Goal: Task Accomplishment & Management: Complete application form

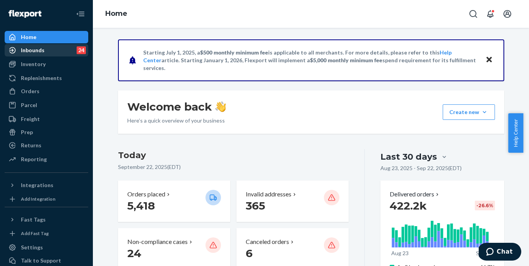
click at [25, 48] on div "Inbounds" at bounding box center [33, 50] width 24 height 8
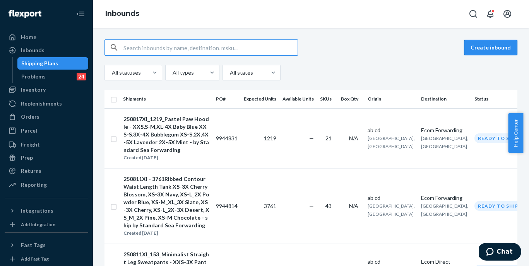
click at [472, 47] on button "Create inbound" at bounding box center [490, 47] width 53 height 15
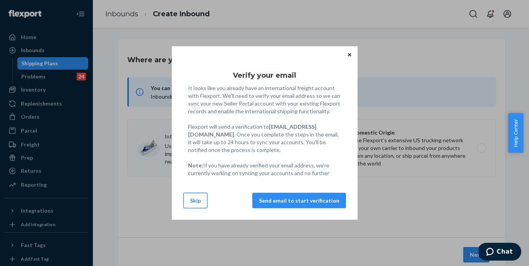
click at [199, 203] on button "Skip" at bounding box center [195, 200] width 24 height 15
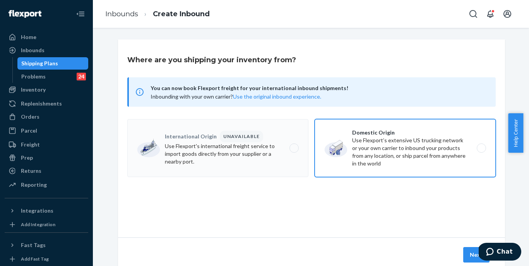
click at [366, 145] on label "Domestic Origin Use Flexport’s extensive US trucking network or your own carrie…" at bounding box center [404, 148] width 181 height 58
click at [481, 146] on input "Domestic Origin Use Flexport’s extensive US trucking network or your own carrie…" at bounding box center [483, 148] width 5 height 5
radio input "true"
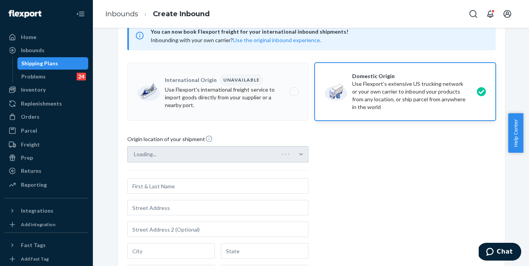
scroll to position [56, 0]
click at [253, 152] on div "Loading..." at bounding box center [217, 154] width 181 height 16
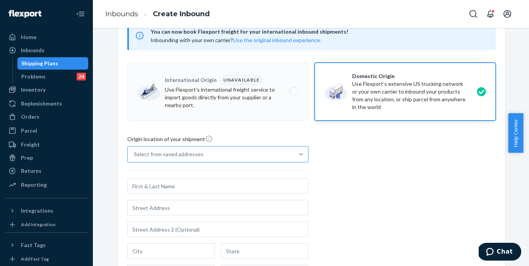
click at [200, 152] on div "Select from saved addresses" at bounding box center [211, 154] width 166 height 15
click at [135, 152] on input "Select from saved addresses" at bounding box center [134, 154] width 1 height 8
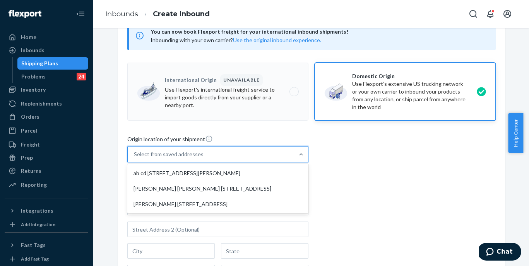
click at [179, 166] on div "ab cd 577 Howard St San Francisco, CA 94105" at bounding box center [218, 173] width 178 height 15
click at [135, 158] on input "option ab cd 577 Howard St San Francisco, CA 94105 focused, 1 of 3. 3 results a…" at bounding box center [134, 154] width 1 height 8
type input "ab cd"
type input "San Francisco"
type input "CA"
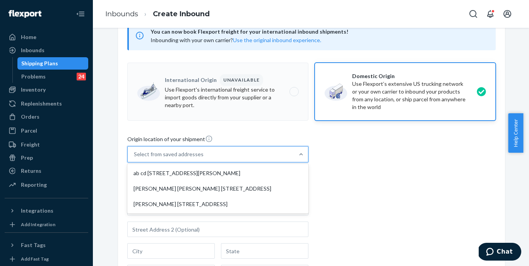
type input "94105"
type input "577 Howard St"
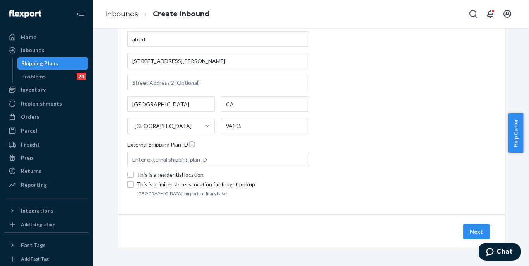
scroll to position [204, 0]
click at [468, 227] on button "Next" at bounding box center [476, 230] width 26 height 15
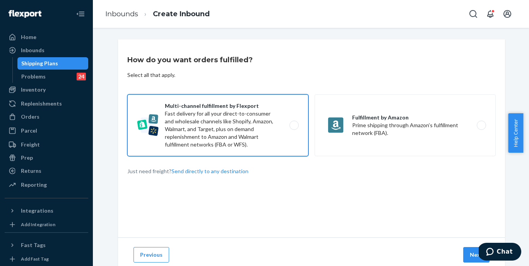
click at [263, 142] on label "Multi-channel fulfillment by Flexport Fast delivery for all your direct-to-cons…" at bounding box center [217, 125] width 181 height 62
click at [294, 128] on input "Multi-channel fulfillment by Flexport Fast delivery for all your direct-to-cons…" at bounding box center [296, 125] width 5 height 5
radio input "true"
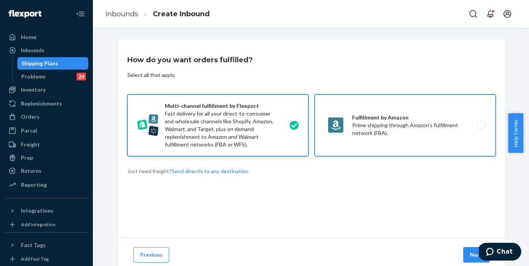
click at [344, 132] on label "Fulfillment by Amazon Prime shipping through Amazon’s fulfillment network (FBA)." at bounding box center [404, 125] width 181 height 62
click at [481, 128] on input "Fulfillment by Amazon Prime shipping through Amazon’s fulfillment network (FBA)." at bounding box center [483, 125] width 5 height 5
radio input "true"
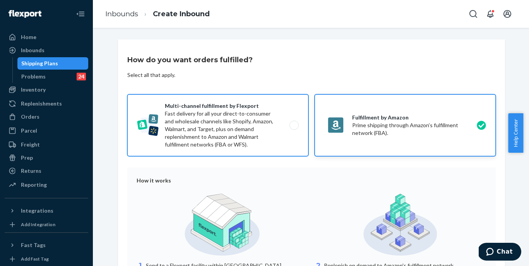
click at [270, 127] on label "Multi-channel fulfillment by Flexport Fast delivery for all your direct-to-cons…" at bounding box center [217, 125] width 181 height 62
click at [294, 127] on input "Multi-channel fulfillment by Flexport Fast delivery for all your direct-to-cons…" at bounding box center [296, 125] width 5 height 5
radio input "true"
radio input "false"
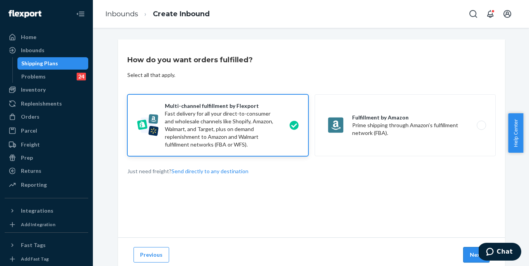
click at [475, 256] on button "Next" at bounding box center [476, 254] width 26 height 15
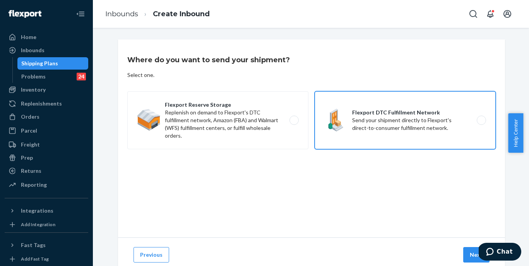
click at [403, 129] on label "Flexport DTC Fulfillment Network Send your shipment directly to Flexport's dire…" at bounding box center [404, 120] width 181 height 58
click at [481, 123] on input "Flexport DTC Fulfillment Network Send your shipment directly to Flexport's dire…" at bounding box center [483, 120] width 5 height 5
radio input "true"
click at [468, 253] on button "Next" at bounding box center [476, 254] width 26 height 15
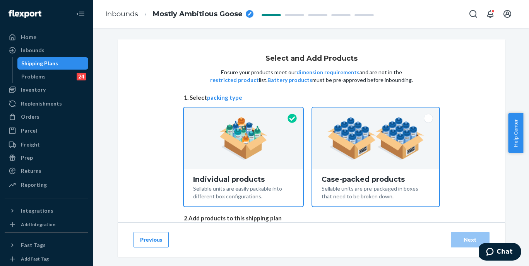
click at [338, 157] on img at bounding box center [375, 138] width 96 height 43
click at [373, 113] on input "Case-packed products Sellable units are pre-packaged in boxes that need to be b…" at bounding box center [375, 110] width 5 height 5
radio input "true"
radio input "false"
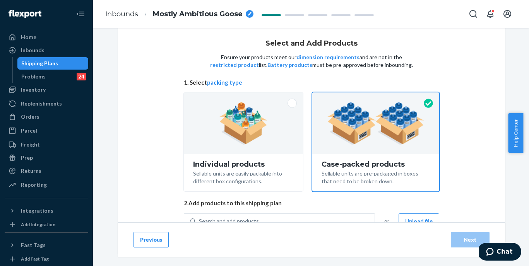
scroll to position [46, 0]
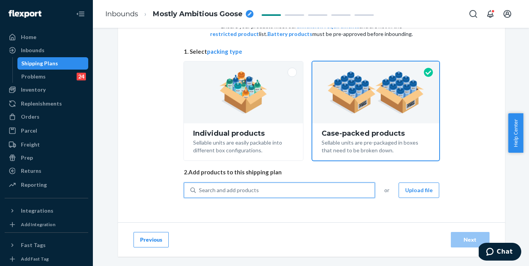
click at [345, 188] on div "Search and add products" at bounding box center [285, 190] width 179 height 14
click at [200, 188] on input "0 results available. Use Up and Down to choose options, press Enter to select t…" at bounding box center [199, 190] width 1 height 8
paste input "Minimalist Shorts Brown Leopard"
type input "Minimalist Shorts Brown Leopard"
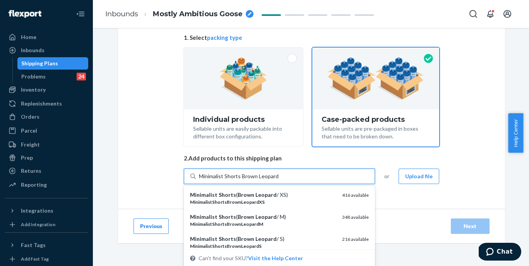
scroll to position [60, 0]
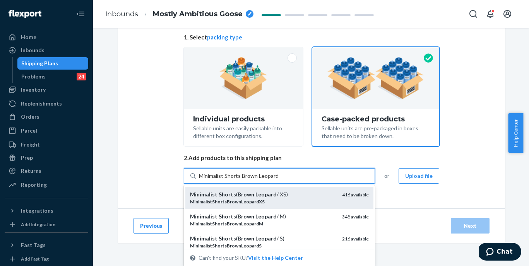
click at [281, 192] on div "Minimalist Shorts ( Brown Leopard / XS)" at bounding box center [263, 195] width 146 height 8
click at [278, 180] on input "Minimalist Shorts Brown Leopard" at bounding box center [239, 176] width 80 height 8
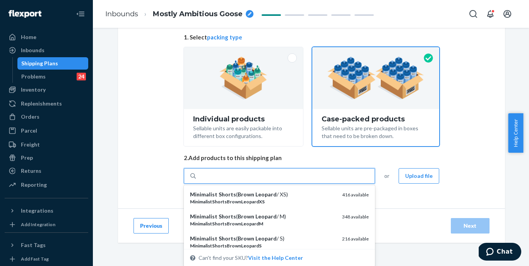
scroll to position [46, 0]
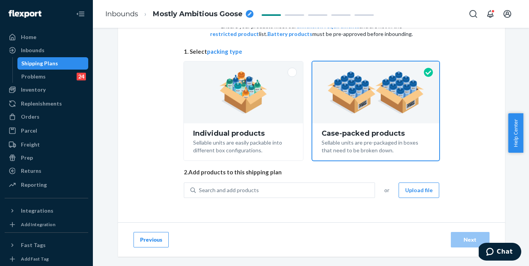
click at [285, 178] on div "Select and Add Products Ensure your products meet our dimension requirements an…" at bounding box center [311, 108] width 255 height 198
click at [283, 188] on div "Search and add products" at bounding box center [285, 190] width 179 height 14
click at [200, 188] on input "Search and add products" at bounding box center [199, 190] width 1 height 8
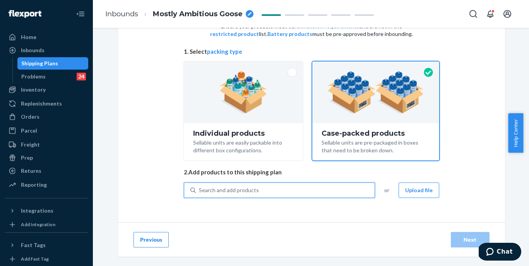
paste input "Minimalist Shorts Brown Leopard"
type input "Minimalist Shorts Brown Leopard"
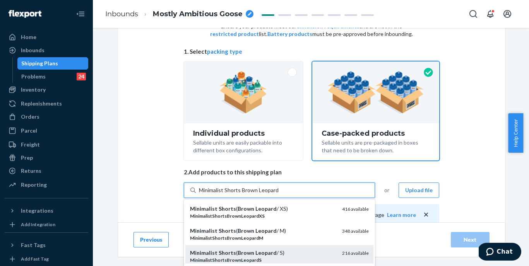
click at [262, 248] on div "Minimalist Shorts ( Brown Leopard / S) MinimalistShortsBrownLeopardS 216 availa…" at bounding box center [279, 256] width 188 height 22
click at [262, 194] on input "Minimalist Shorts Brown Leopard" at bounding box center [239, 190] width 80 height 8
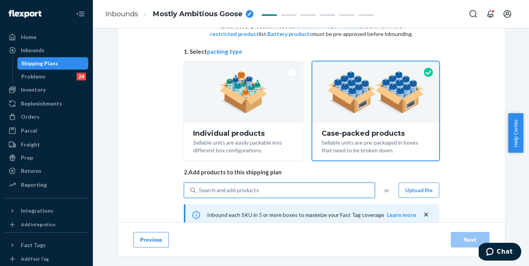
click at [280, 194] on div "Search and add products" at bounding box center [285, 190] width 179 height 14
click at [200, 194] on input "0 results available. Use Up and Down to choose options, press Enter to select t…" at bounding box center [199, 190] width 1 height 8
paste input "Minimalist Shorts Brown Leopard"
type input "Minimalist Shorts Brown Leopard"
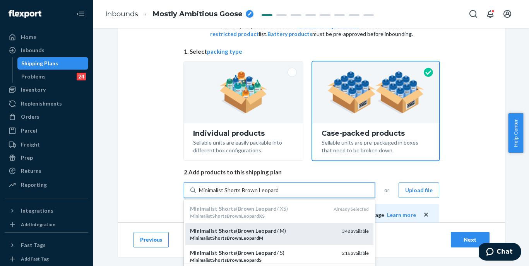
click at [272, 228] on div "Minimalist Shorts ( Brown Leopard / M)" at bounding box center [263, 231] width 146 height 8
click at [272, 194] on input "Minimalist Shorts Brown Leopard" at bounding box center [239, 190] width 80 height 8
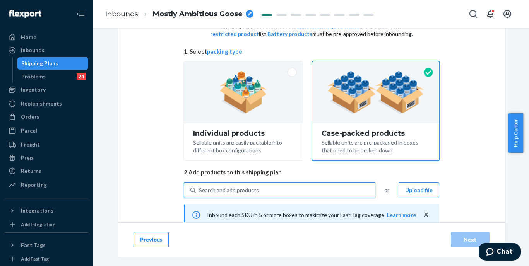
click at [285, 190] on div "Search and add products" at bounding box center [285, 190] width 179 height 14
click at [200, 190] on input "0 results available. Use Up and Down to choose options, press Enter to select t…" at bounding box center [199, 190] width 1 height 8
paste input "Minimalist Shorts Brown Leopard"
type input "Minimalist Shorts Brown Leopard"
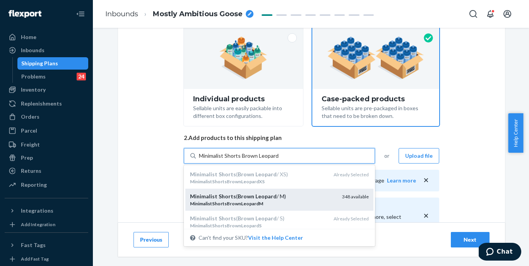
scroll to position [93, 0]
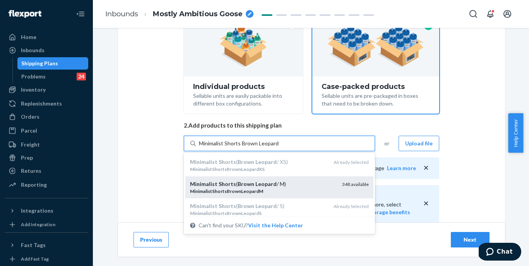
click at [295, 186] on div "Minimalist Shorts ( Brown Leopard / M)" at bounding box center [263, 184] width 146 height 8
click at [278, 147] on input "Minimalist Shorts Brown Leopard" at bounding box center [239, 144] width 80 height 8
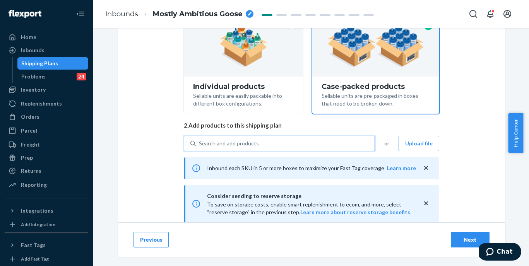
click at [287, 146] on div "Search and add products" at bounding box center [285, 144] width 179 height 14
click at [200, 146] on input "0 results available. Use Up and Down to choose options, press Enter to select t…" at bounding box center [199, 144] width 1 height 8
paste input "Minimalist Shorts Brown Leopard"
type input "Minimalist Shorts Brown Leopard"
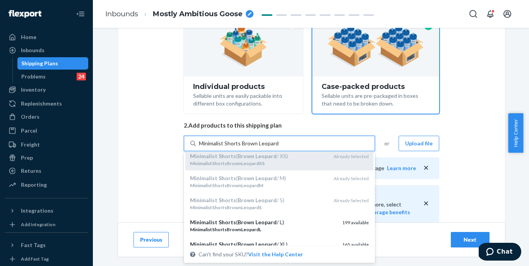
scroll to position [13, 0]
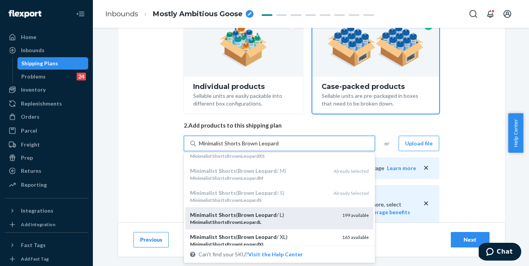
click at [270, 210] on div "Minimalist Shorts ( Brown Leopard / L) MinimalistShortsBrownLeopardL 199 availa…" at bounding box center [279, 218] width 188 height 22
click at [270, 147] on input "Minimalist Shorts Brown Leopard" at bounding box center [239, 144] width 80 height 8
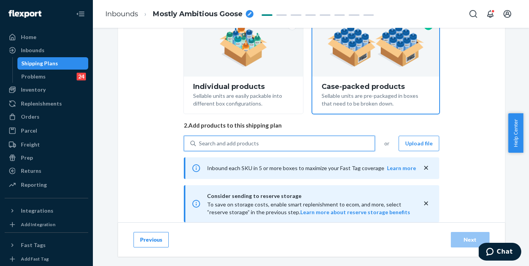
click at [286, 141] on div "Search and add products" at bounding box center [285, 144] width 179 height 14
click at [200, 141] on input "0 results available. Use Up and Down to choose options, press Enter to select t…" at bounding box center [199, 144] width 1 height 8
paste input "Minimalist Shorts Brown Leopard"
type input "Minimalist Shorts Brown Leopard"
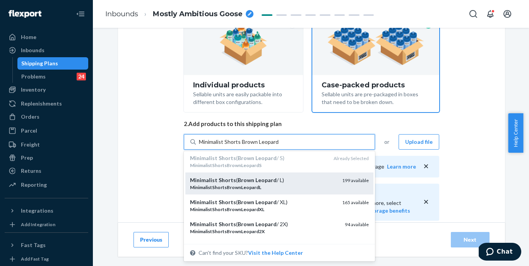
scroll to position [46, 0]
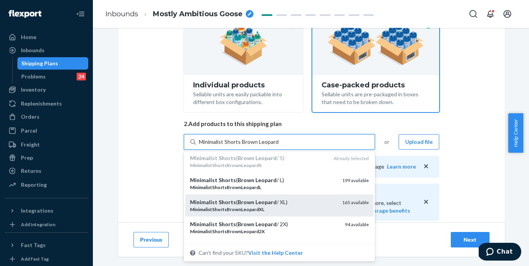
click at [282, 197] on div "Minimalist Shorts ( Brown Leopard / XL) MinimalistShortsBrownLeopardXL 165 avai…" at bounding box center [279, 206] width 188 height 22
click at [278, 146] on input "Minimalist Shorts Brown Leopard" at bounding box center [239, 142] width 80 height 8
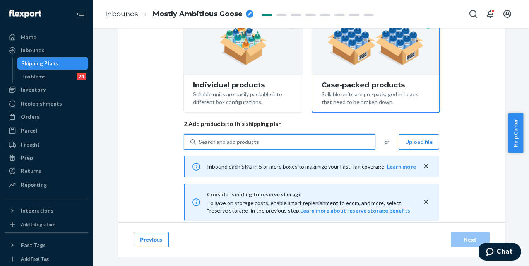
click at [295, 139] on div "Search and add products" at bounding box center [285, 142] width 179 height 14
click at [200, 139] on input "0 results available. Use Up and Down to choose options, press Enter to select t…" at bounding box center [199, 142] width 1 height 8
paste input "Minimalist Shorts Brown Leopard"
type input "Minimalist Shorts Brown Leopard"
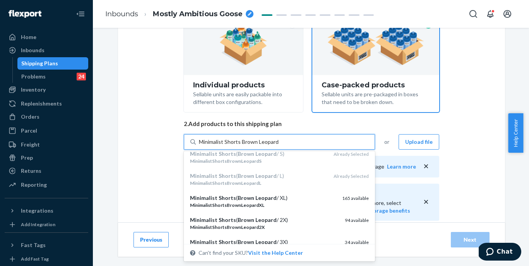
scroll to position [62, 0]
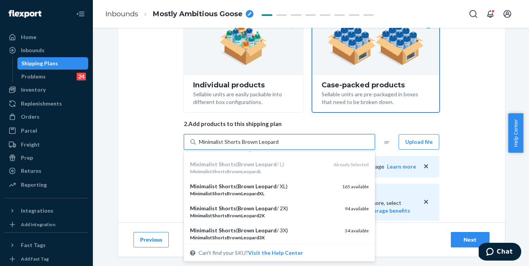
drag, startPoint x: 287, startPoint y: 205, endPoint x: 289, endPoint y: 191, distance: 13.8
click at [288, 203] on div "Minimalist Shorts ( Brown Leopard / 2X) MinimalistShortsBrownLeopard2X 94 avail…" at bounding box center [279, 212] width 188 height 22
click at [278, 146] on input "Minimalist Shorts Brown Leopard" at bounding box center [239, 142] width 80 height 8
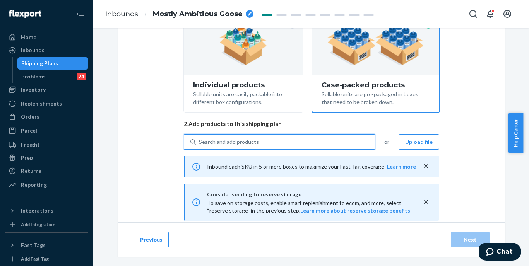
click at [294, 142] on div "Search and add products" at bounding box center [285, 142] width 179 height 14
click at [200, 142] on input "0 results available. Use Up and Down to choose options, press Enter to select t…" at bounding box center [199, 142] width 1 height 8
paste input "Minimalist Shorts Brown Leopard"
type input "Minimalist Shorts Brown Leopard"
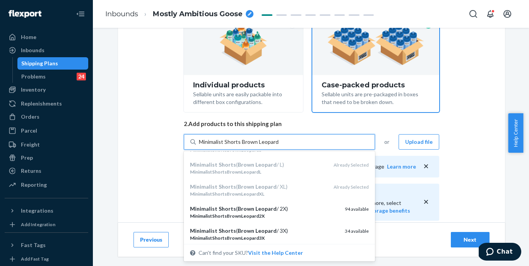
scroll to position [63, 0]
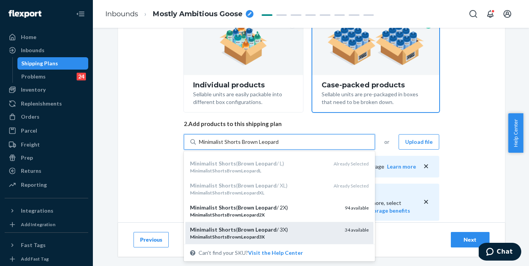
click at [285, 228] on div "Minimalist Shorts ( Brown Leopard / 3X)" at bounding box center [264, 230] width 149 height 8
click at [278, 146] on input "Minimalist Shorts Brown Leopard" at bounding box center [239, 142] width 80 height 8
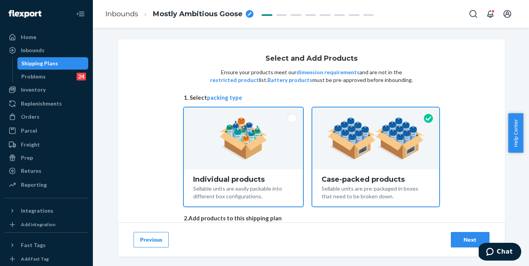
scroll to position [140, 0]
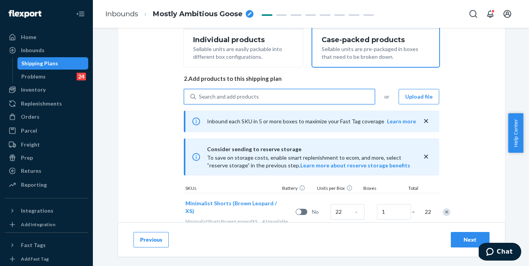
click at [272, 99] on div "Search and add products" at bounding box center [285, 97] width 179 height 14
click at [200, 99] on input "0 results available. Use Up and Down to choose options, press Enter to select t…" at bounding box center [199, 97] width 1 height 8
paste input "Minimalist Shorts Brown Leopard"
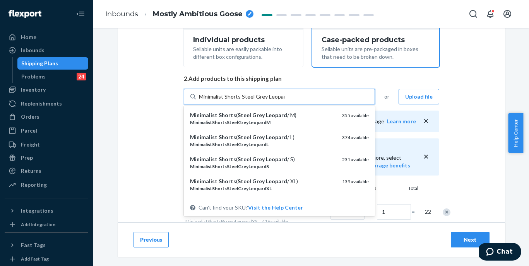
type input "Minimalist Shorts Steel Grey Leopard"
click at [240, 96] on input "Minimalist Shorts Steel Grey Leopard" at bounding box center [243, 97] width 89 height 8
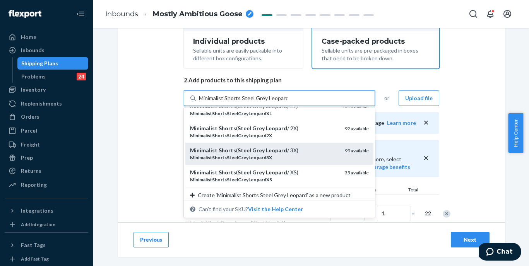
scroll to position [81, 0]
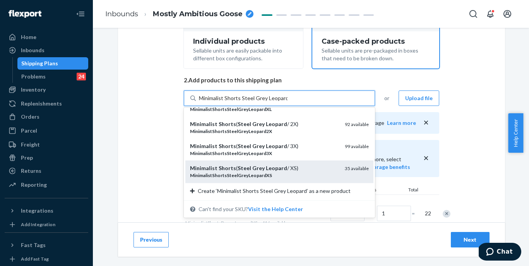
click at [241, 176] on em "MinimalistShortsSteelGreyLeopardXS" at bounding box center [231, 176] width 82 height 6
click at [241, 102] on input "Minimalist Shorts Steel Grey Leopard" at bounding box center [243, 98] width 89 height 8
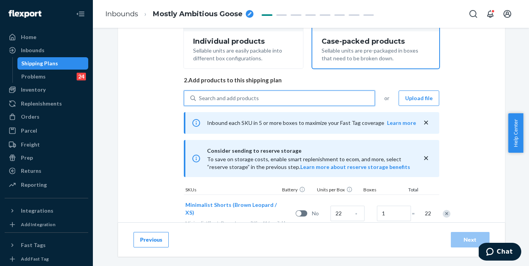
drag, startPoint x: 248, startPoint y: 111, endPoint x: 251, endPoint y: 107, distance: 5.6
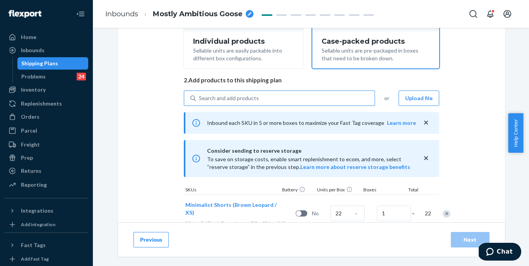
click at [255, 98] on div "Search and add products" at bounding box center [285, 98] width 179 height 14
click at [200, 98] on input "Search and add products" at bounding box center [199, 98] width 1 height 8
paste input "Minimalist Shorts Steel Grey Leopard"
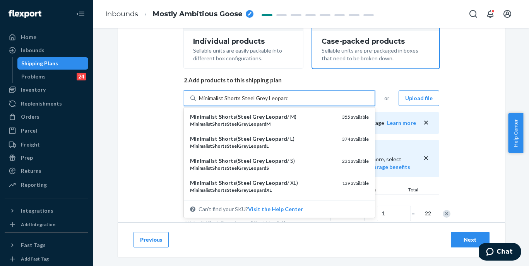
type input "Minimalist Shorts Steel Grey Leopard"
click at [147, 143] on div "Select and Add Products Ensure your products meet our dimension requirements an…" at bounding box center [311, 259] width 387 height 716
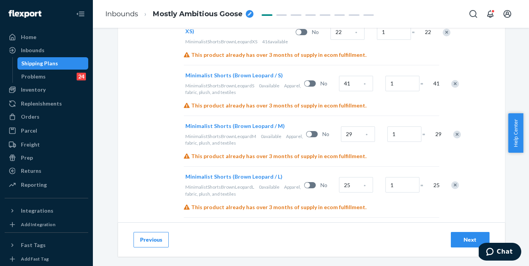
scroll to position [64, 0]
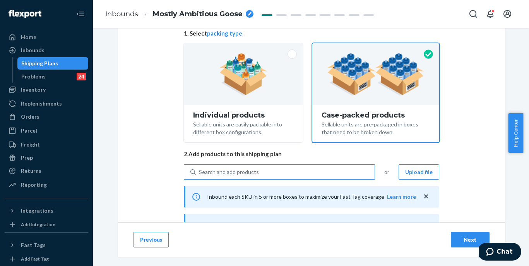
click at [285, 169] on div "Search and add products" at bounding box center [285, 172] width 179 height 14
click at [200, 169] on input "Search and add products" at bounding box center [199, 172] width 1 height 8
paste input "Minimalist Shorts Steel Grey Leopard"
type input "Minimalist Shorts Steel Grey Leopard"
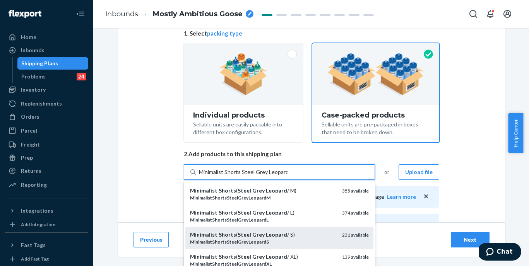
click at [219, 232] on em "Shorts" at bounding box center [227, 234] width 17 height 7
click at [219, 176] on input "Minimalist Shorts Steel Grey Leopard" at bounding box center [243, 172] width 89 height 8
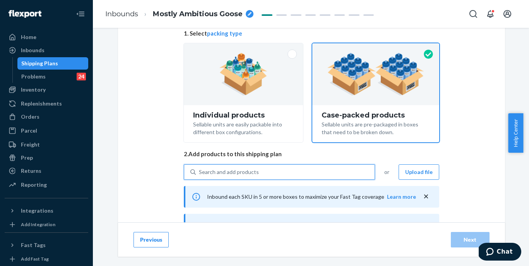
click at [240, 171] on div "Search and add products" at bounding box center [229, 172] width 60 height 8
click at [200, 171] on input "0 results available. Use Up and Down to choose options, press Enter to select t…" at bounding box center [199, 172] width 1 height 8
paste input "Minimalist Shorts Steel Grey Leopard"
type input "Minimalist Shorts Steel Grey Leopard"
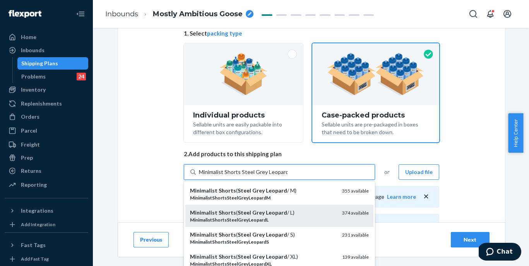
click at [255, 217] on em "MinimalistShortsSteelGreyLeopardL" at bounding box center [229, 220] width 79 height 6
click at [255, 176] on input "Minimalist Shorts Steel Grey Leopard" at bounding box center [243, 172] width 89 height 8
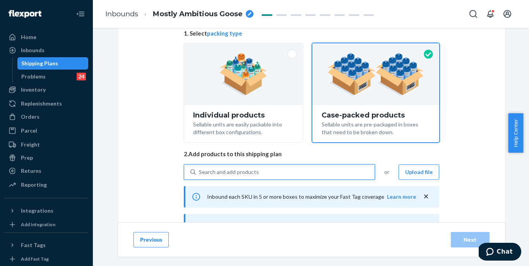
click at [265, 173] on div "Search and add products" at bounding box center [285, 172] width 179 height 14
click at [200, 173] on input "0 results available. Use Up and Down to choose options, press Enter to select t…" at bounding box center [199, 172] width 1 height 8
paste input "Minimalist Shorts Steel Grey Leopard"
type input "Minimalist Shorts Steel Grey Leopard"
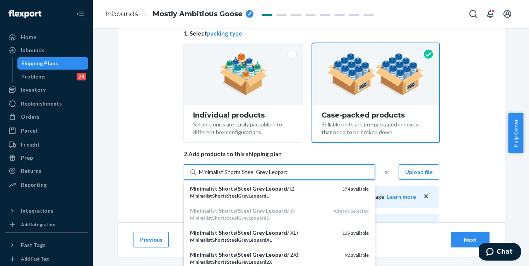
scroll to position [24, 0]
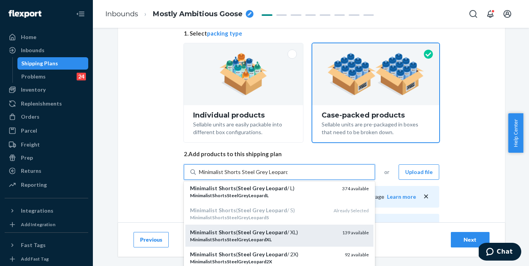
click at [253, 232] on em "Grey" at bounding box center [258, 232] width 12 height 7
click at [253, 176] on input "Minimalist Shorts Steel Grey Leopard" at bounding box center [243, 172] width 89 height 8
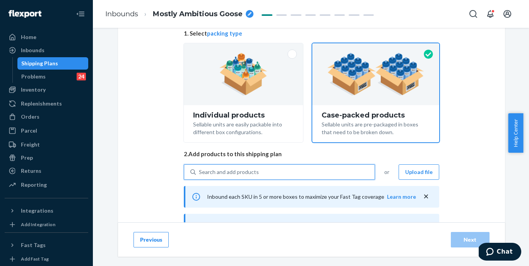
click at [269, 173] on div "Search and add products" at bounding box center [285, 172] width 179 height 14
click at [200, 173] on input "0 results available. Use Up and Down to choose options, press Enter to select t…" at bounding box center [199, 172] width 1 height 8
paste input "Minimalist Shorts Steel Grey Leopard"
type input "Minimalist Shorts Steel Grey Leopard"
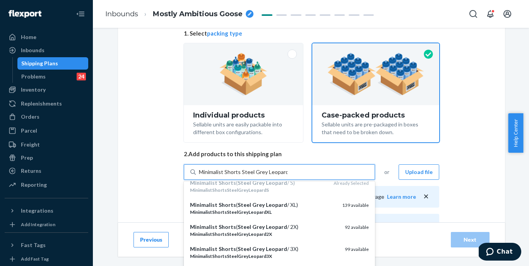
scroll to position [53, 0]
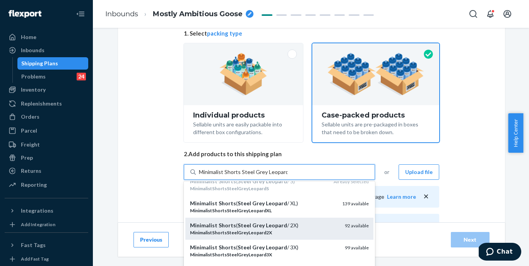
click at [266, 224] on em "Leopard" at bounding box center [276, 225] width 21 height 7
click at [263, 176] on input "Minimalist Shorts Steel Grey Leopard" at bounding box center [243, 172] width 89 height 8
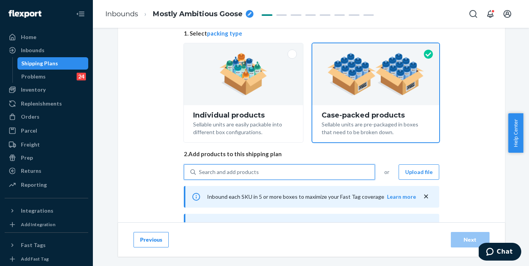
click at [279, 178] on div "Search and add products" at bounding box center [285, 172] width 179 height 14
click at [200, 176] on input "0 results available. Select is focused ,type to refine list, press Down to open…" at bounding box center [199, 172] width 1 height 8
paste input "Minimalist Shorts Steel Grey Leopard"
type input "Minimalist Shorts Steel Grey Leopard"
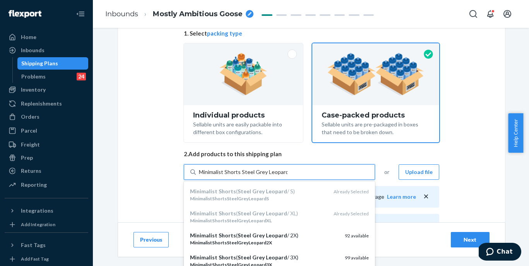
scroll to position [65, 0]
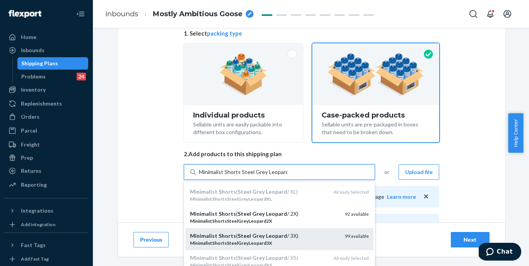
click at [266, 234] on em "Leopard" at bounding box center [276, 235] width 21 height 7
click at [261, 176] on input "Minimalist Shorts Steel Grey Leopard" at bounding box center [243, 172] width 89 height 8
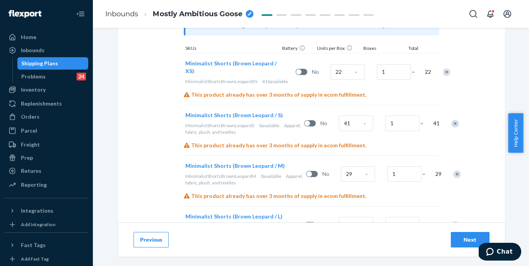
scroll to position [118, 0]
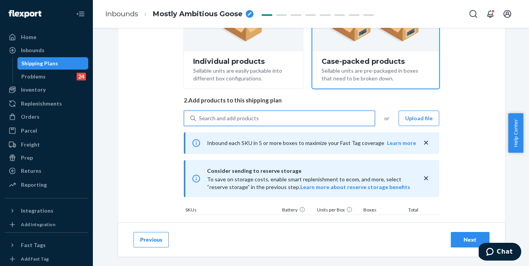
click at [239, 123] on div "Search and add products" at bounding box center [285, 118] width 179 height 14
click at [200, 122] on input "0 results available. Use Up and Down to choose options, press Enter to select t…" at bounding box center [199, 118] width 1 height 8
paste input "Minimalist Shorts Snow Leopard"
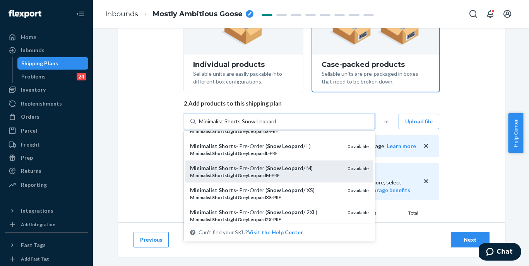
scroll to position [38, 0]
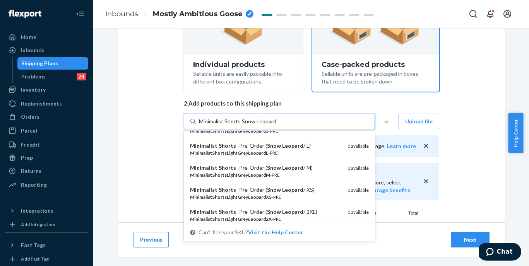
click at [253, 123] on input "Minimalist Shorts Snow Leopard" at bounding box center [237, 122] width 77 height 8
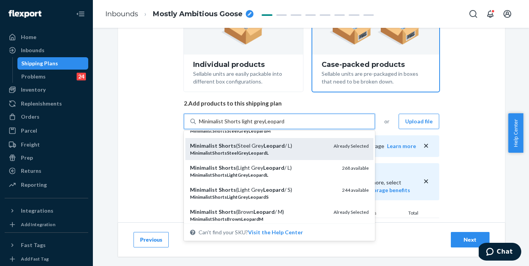
scroll to position [0, 0]
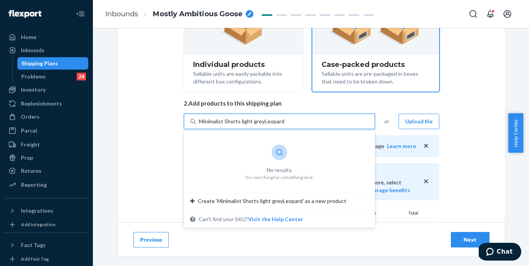
type input "Minimalist Shorts light grey Leopard"
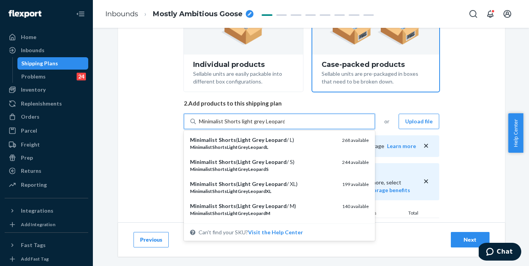
click at [249, 122] on input "Minimalist Shorts light grey Leopard" at bounding box center [242, 122] width 86 height 8
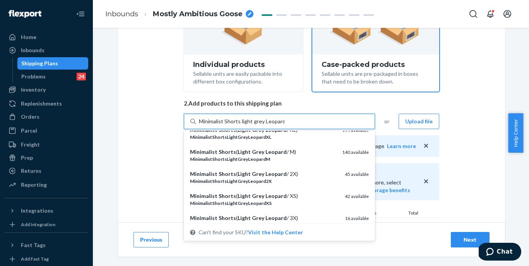
scroll to position [55, 0]
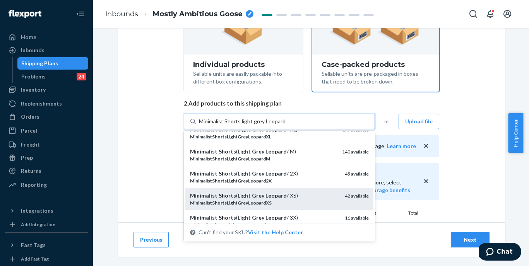
click at [226, 197] on em "Shorts" at bounding box center [227, 195] width 17 height 7
click at [226, 125] on input "Minimalist Shorts light grey Leopard" at bounding box center [242, 122] width 86 height 8
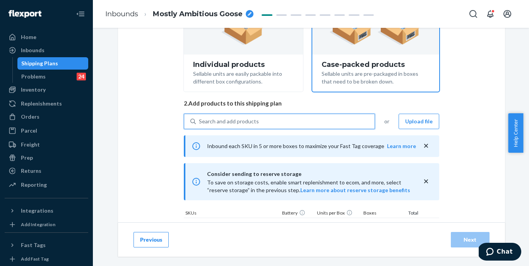
click at [232, 123] on div "Search and add products" at bounding box center [229, 122] width 60 height 8
click at [200, 123] on input "0 results available. Use Up and Down to choose options, press Enter to select t…" at bounding box center [199, 122] width 1 height 8
paste input "Minimalist Shorts light grey Leopard"
type input "Minimalist Shorts light grey Leopard"
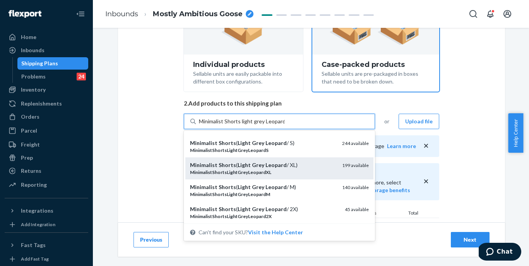
scroll to position [10, 0]
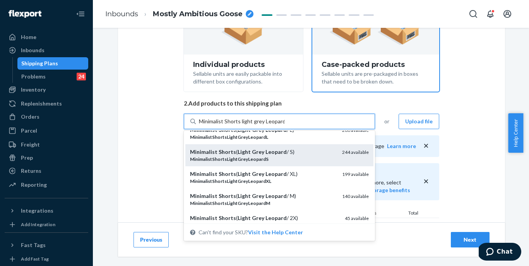
click at [299, 156] on div "MinimalistShortsLightGreyLeopardS" at bounding box center [263, 159] width 146 height 7
click at [285, 125] on input "Minimalist Shorts light grey Leopard" at bounding box center [242, 122] width 86 height 8
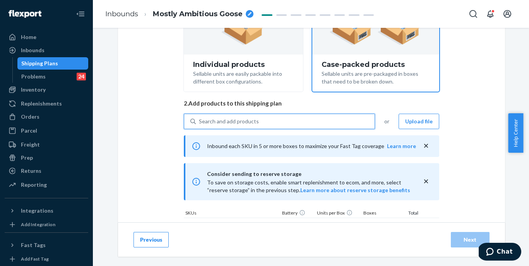
click at [298, 123] on div "Search and add products" at bounding box center [285, 121] width 179 height 14
click at [200, 123] on input "0 results available. Select is focused ,type to refine list, press Down to open…" at bounding box center [199, 122] width 1 height 8
paste input "Minimalist Shorts light grey Leopard"
type input "Minimalist Shorts light grey Leopard"
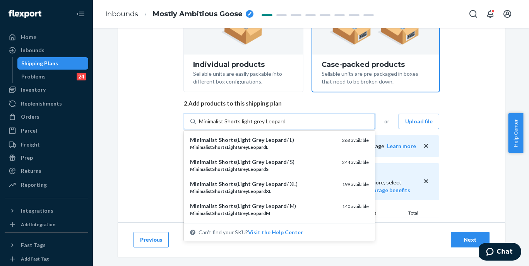
drag, startPoint x: 293, startPoint y: 205, endPoint x: 282, endPoint y: 182, distance: 25.4
click at [293, 205] on div "Minimalist Shorts ( Light Grey Leopard / M)" at bounding box center [263, 206] width 146 height 8
click at [285, 125] on input "Minimalist Shorts light grey Leopard" at bounding box center [242, 122] width 86 height 8
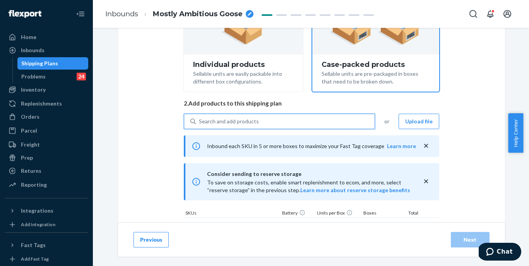
click at [295, 122] on div "Search and add products" at bounding box center [285, 121] width 179 height 14
click at [200, 122] on input "0 results available. Select is focused ,type to refine list, press Down to open…" at bounding box center [199, 122] width 1 height 8
paste input "Minimalist Shorts light grey Leopard"
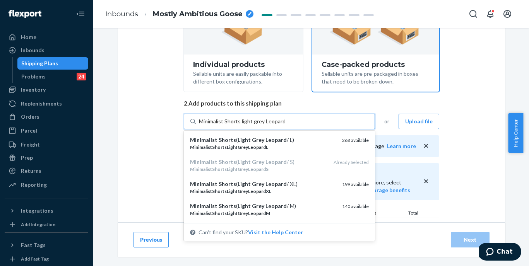
type input "Minimalist Shorts light grey Leopard"
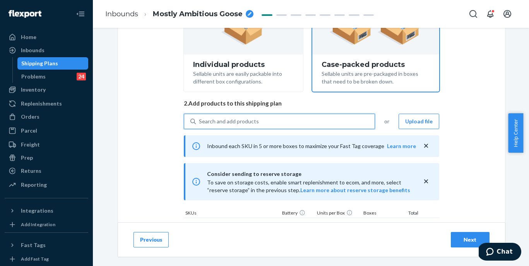
click at [341, 121] on div "Search and add products" at bounding box center [285, 121] width 179 height 14
click at [200, 121] on input "0 results available. Use Up and Down to choose options, press Enter to select t…" at bounding box center [199, 122] width 1 height 8
paste input "Minimalist Shorts light grey Leopard"
type input "Minimalist Shorts light grey Leopard"
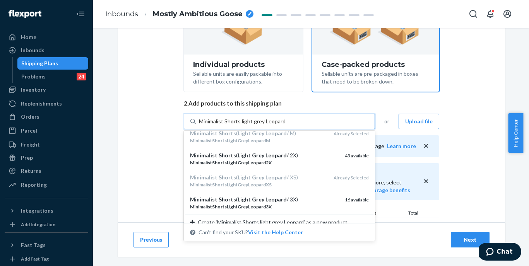
scroll to position [80, 0]
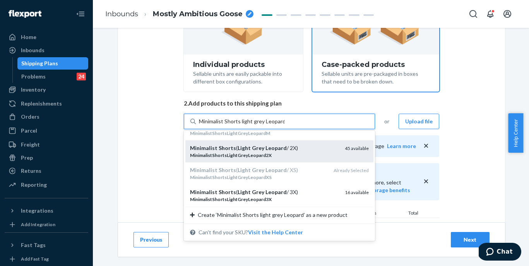
click at [299, 152] on div "MinimalistShortsLightGreyLeopard2X" at bounding box center [264, 155] width 149 height 7
click at [285, 125] on input "Minimalist Shorts light grey Leopard" at bounding box center [242, 122] width 86 height 8
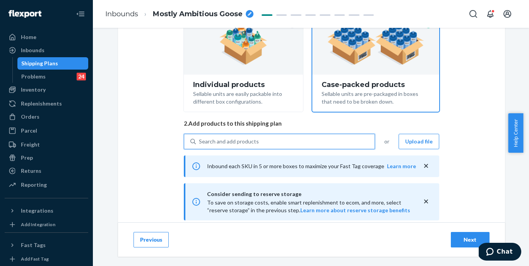
scroll to position [199, 0]
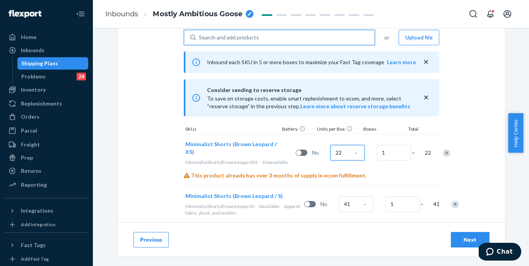
click at [330, 153] on input "22" at bounding box center [347, 152] width 34 height 15
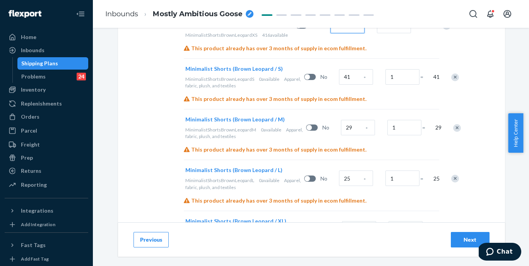
scroll to position [326, 0]
type input "82"
click at [339, 85] on input "41" at bounding box center [356, 77] width 34 height 15
type input "211"
click at [341, 136] on input "29" at bounding box center [358, 127] width 34 height 15
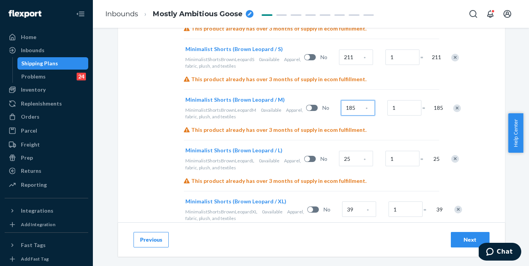
scroll to position [346, 0]
type input "185"
click at [339, 166] on input "25" at bounding box center [356, 158] width 34 height 15
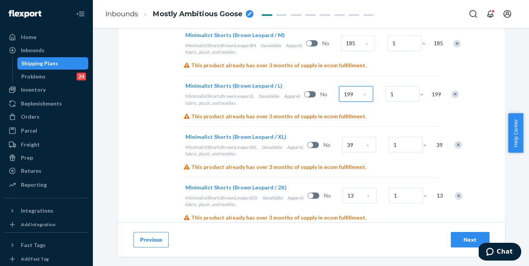
scroll to position [412, 0]
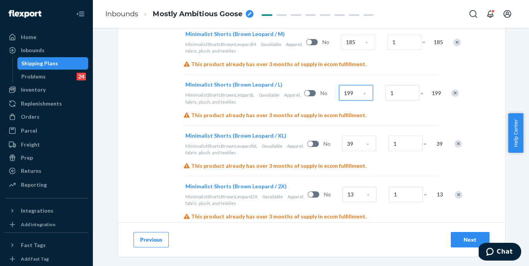
type input "199"
click at [342, 151] on input "39" at bounding box center [359, 143] width 34 height 15
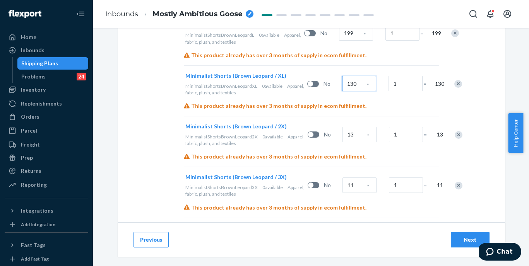
scroll to position [486, 0]
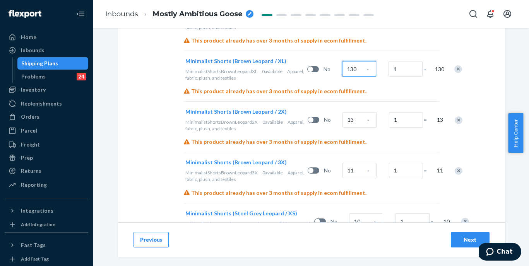
type input "130"
click at [342, 128] on input "13" at bounding box center [359, 119] width 34 height 15
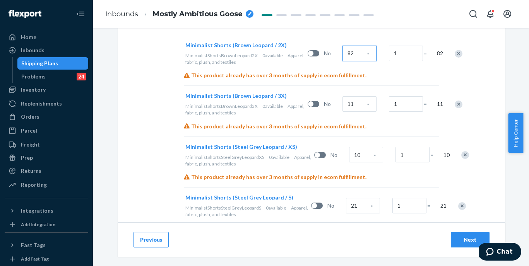
scroll to position [566, 0]
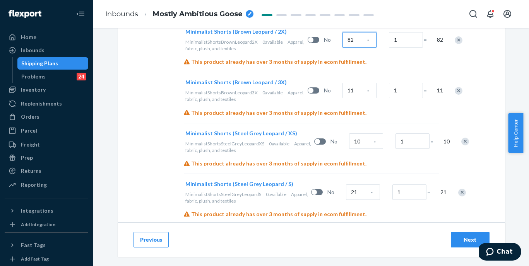
type input "82"
click at [342, 98] on input "11" at bounding box center [359, 90] width 34 height 15
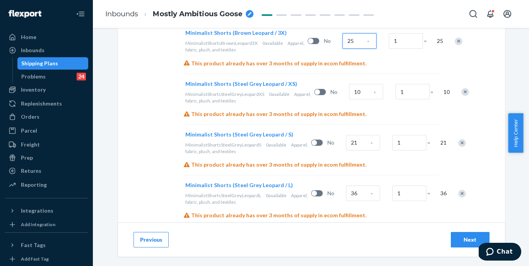
scroll to position [639, 0]
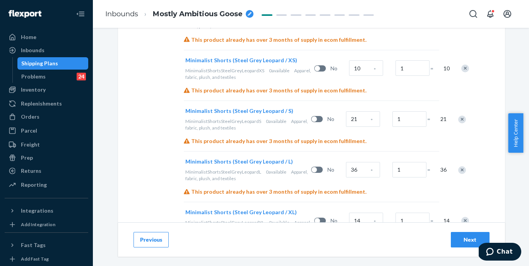
type input "59"
click at [349, 76] on input "10" at bounding box center [366, 67] width 34 height 15
type input "148"
click at [346, 127] on input "21" at bounding box center [363, 118] width 34 height 15
type input "148"
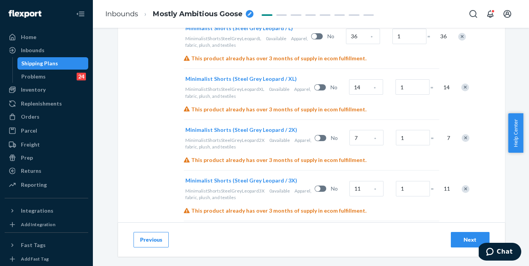
scroll to position [789, 0]
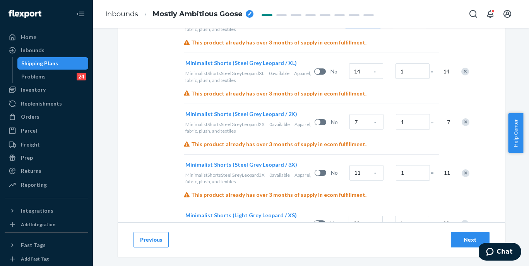
click at [346, 28] on input "36" at bounding box center [363, 20] width 34 height 15
type input "148"
click at [349, 79] on input "14" at bounding box center [366, 70] width 34 height 15
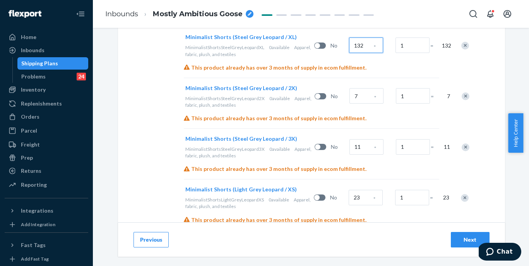
scroll to position [844, 0]
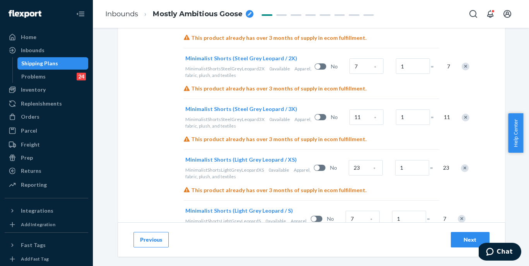
type input "132"
click at [349, 74] on input "7" at bounding box center [366, 65] width 34 height 15
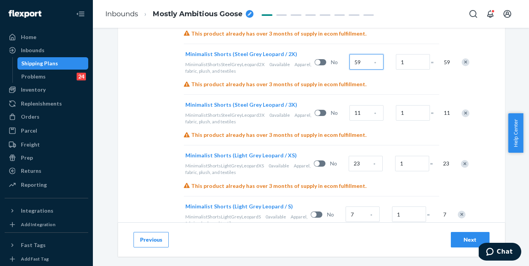
scroll to position [860, 0]
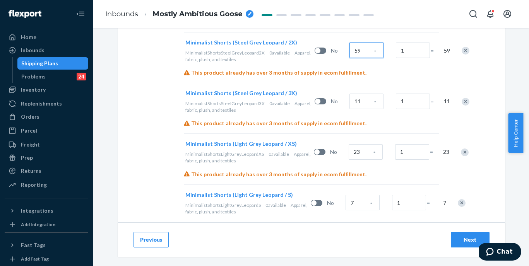
type input "59"
click at [349, 109] on input "11" at bounding box center [366, 101] width 34 height 15
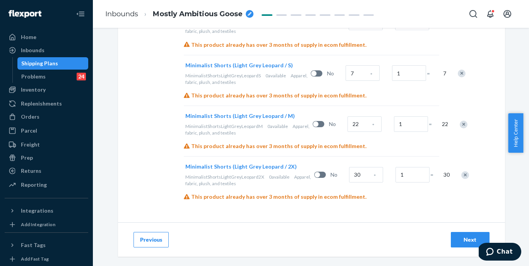
type input "40"
click at [349, 30] on input "23" at bounding box center [366, 22] width 34 height 15
type input "42"
click at [345, 81] on input "7" at bounding box center [362, 72] width 34 height 15
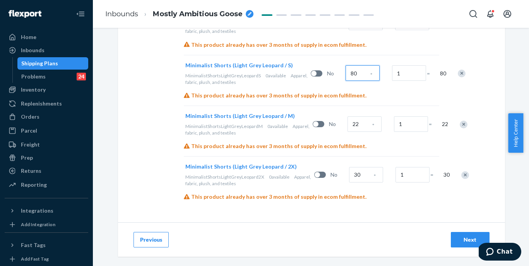
type input "80"
click at [347, 132] on input "22" at bounding box center [364, 123] width 34 height 15
type input "81"
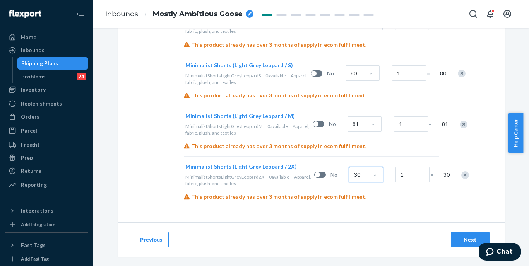
click at [349, 170] on input "30" at bounding box center [366, 174] width 34 height 15
type input "21"
click at [372, 122] on span "*" at bounding box center [373, 126] width 2 height 8
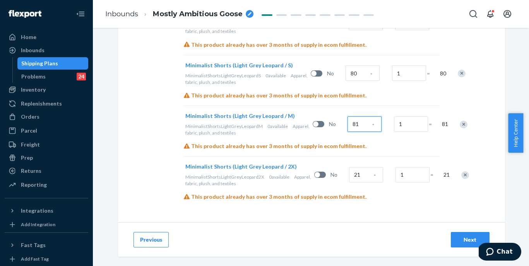
click at [347, 116] on input "81" at bounding box center [364, 123] width 34 height 15
type input "80"
click at [345, 65] on input "80" at bounding box center [362, 72] width 34 height 15
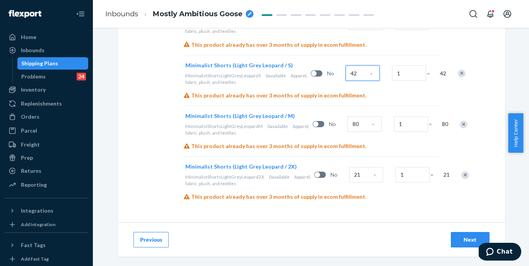
scroll to position [1063, 0]
type input "42"
click at [349, 30] on input "42" at bounding box center [366, 22] width 34 height 15
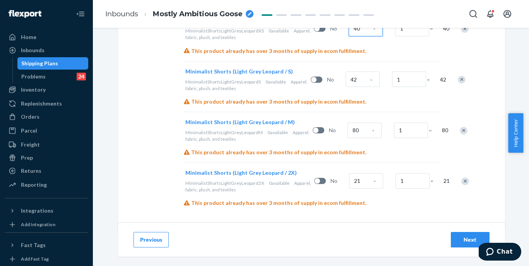
scroll to position [982, 0]
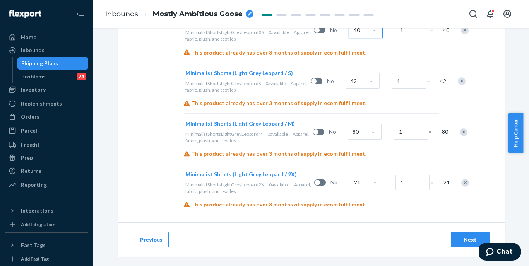
type input "40"
type input "44"
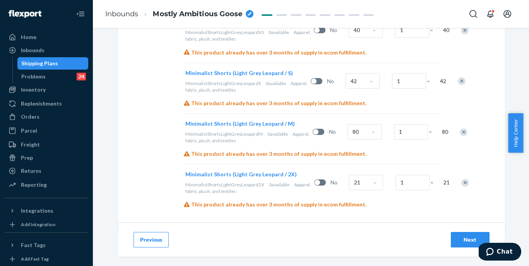
click at [463, 240] on div "Next" at bounding box center [470, 240] width 26 height 8
click at [457, 235] on button "Next" at bounding box center [470, 239] width 39 height 15
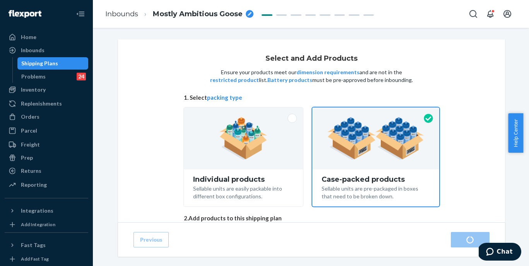
radio input "true"
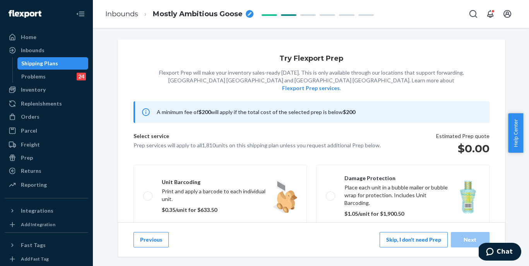
click at [396, 242] on button "Skip, I don't need Prep" at bounding box center [413, 239] width 68 height 15
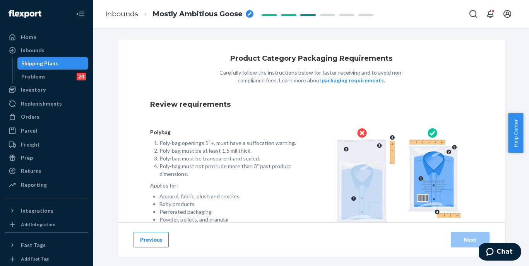
scroll to position [69, 0]
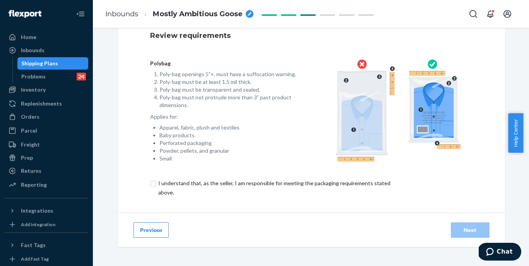
drag, startPoint x: 318, startPoint y: 183, endPoint x: 322, endPoint y: 181, distance: 4.3
click at [318, 184] on input "checkbox" at bounding box center [278, 188] width 257 height 19
checkbox input "true"
click at [468, 233] on div "Next" at bounding box center [470, 230] width 26 height 8
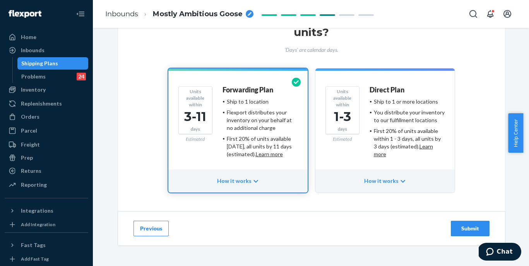
scroll to position [52, 0]
click at [465, 221] on button "Submit" at bounding box center [470, 227] width 39 height 15
click at [459, 231] on div "Submit" at bounding box center [470, 228] width 26 height 8
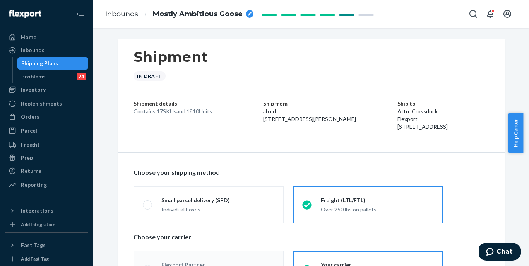
radio input "true"
radio input "false"
radio input "true"
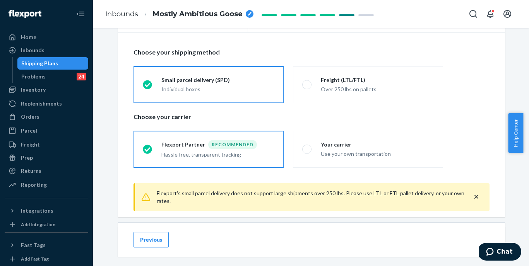
scroll to position [122, 0]
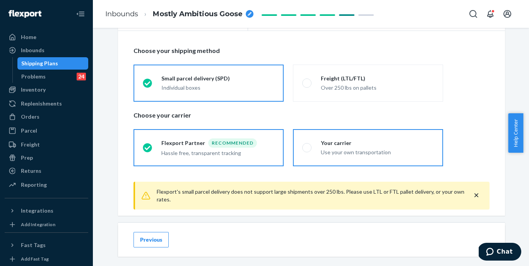
click at [384, 142] on div "Your carrier" at bounding box center [377, 143] width 113 height 8
click at [307, 145] on input "Your carrier Use your own transportation" at bounding box center [304, 147] width 5 height 5
radio input "true"
radio input "false"
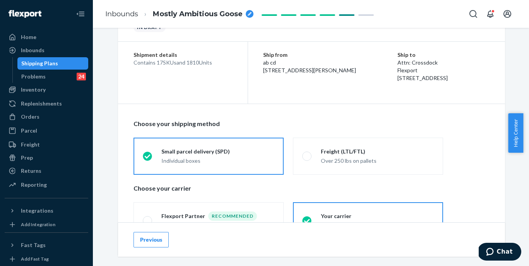
scroll to position [51, 0]
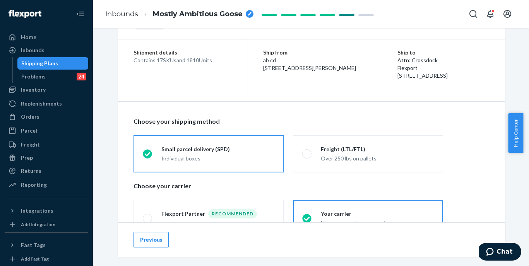
click at [187, 14] on span "Mostly Ambitious Goose" at bounding box center [198, 14] width 90 height 10
click at [186, 15] on input "Mostly Ambitious Goose" at bounding box center [191, 14] width 77 height 12
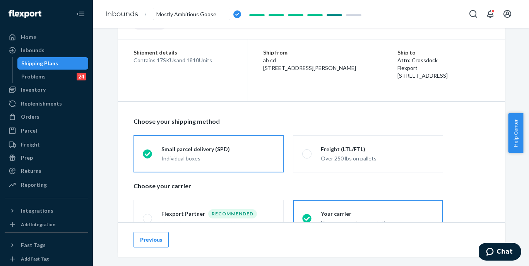
click at [186, 15] on input "Mostly Ambitious Goose" at bounding box center [191, 14] width 77 height 12
type input "250811XI_1810 Minimalist Shorts - XS-3XL Brown Leopard XS-S,L-3XL Panther XS-M,…"
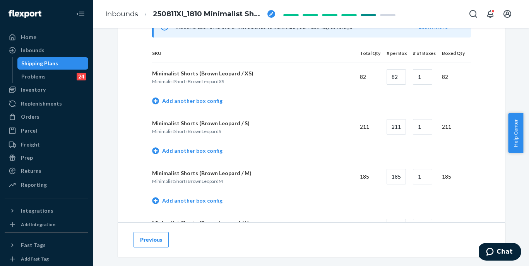
scroll to position [355, 0]
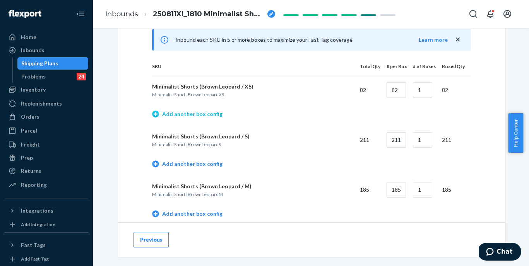
click at [209, 114] on link "Add another box config" at bounding box center [187, 114] width 70 height 8
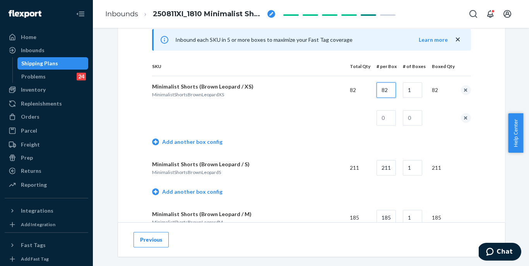
click at [387, 94] on input "82" at bounding box center [385, 89] width 19 height 15
type input "45"
type input "37"
type input "1"
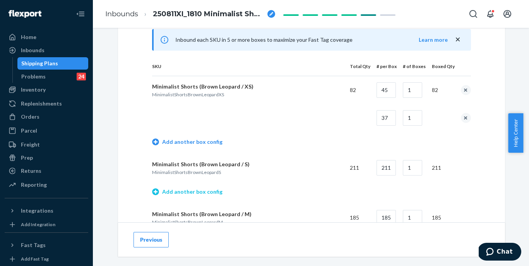
click at [181, 190] on link "Add another box config" at bounding box center [187, 192] width 70 height 8
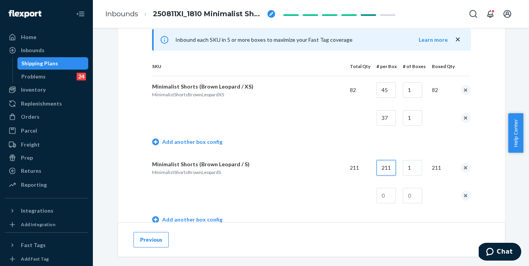
click at [384, 168] on input "211" at bounding box center [385, 167] width 19 height 15
type input "45"
type input "4"
type input "31"
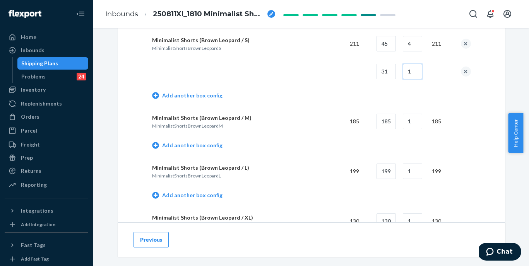
scroll to position [485, 0]
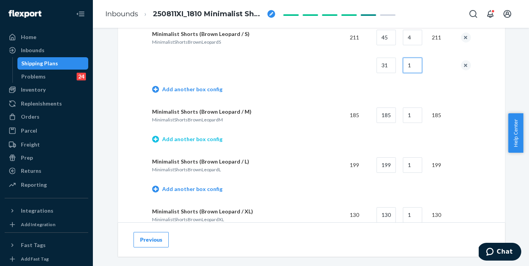
type input "1"
click at [207, 142] on link "Add another box config" at bounding box center [187, 139] width 70 height 8
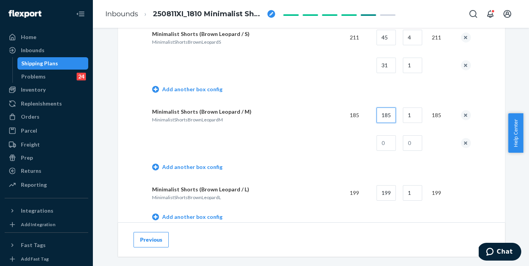
click at [388, 116] on input "185" at bounding box center [385, 115] width 19 height 15
type input "40"
type input "4"
type input "25"
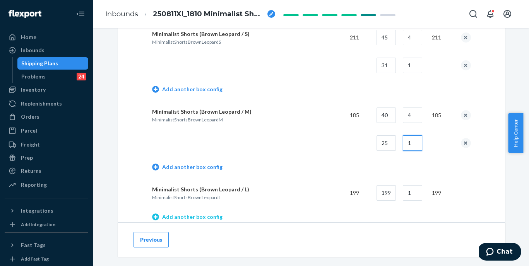
type input "1"
click at [189, 219] on link "Add another box config" at bounding box center [187, 217] width 70 height 8
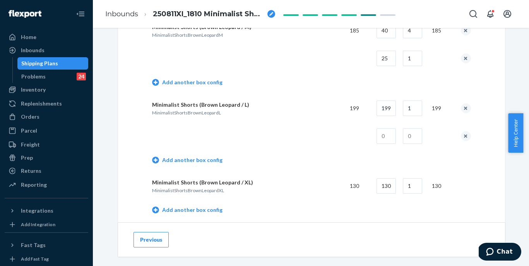
scroll to position [609, 0]
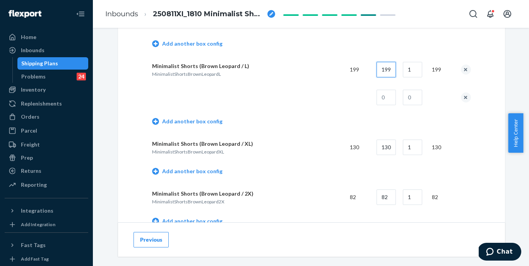
click at [388, 69] on input "199" at bounding box center [385, 69] width 19 height 15
type input "40"
type input "4"
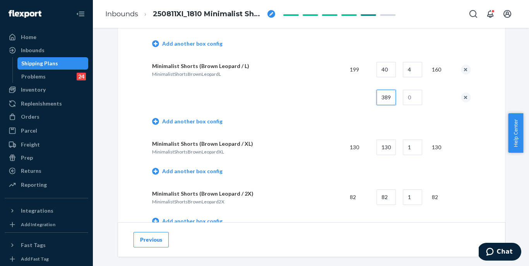
type input "389"
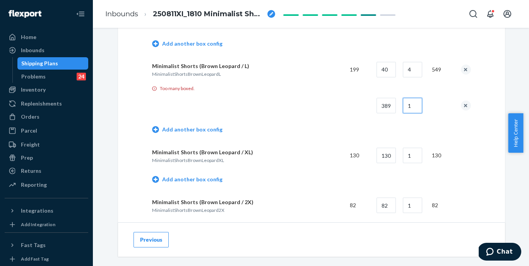
type input "1"
click at [387, 102] on input "389" at bounding box center [385, 105] width 19 height 15
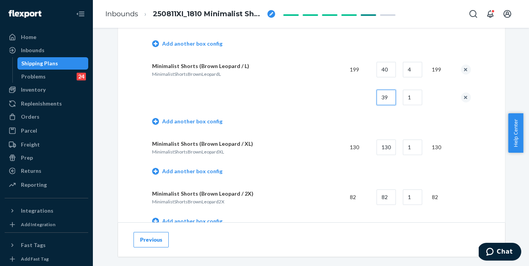
type input "39"
click at [340, 118] on td "Add another box config" at bounding box center [311, 122] width 319 height 22
click at [183, 173] on link "Add another box config" at bounding box center [187, 171] width 70 height 8
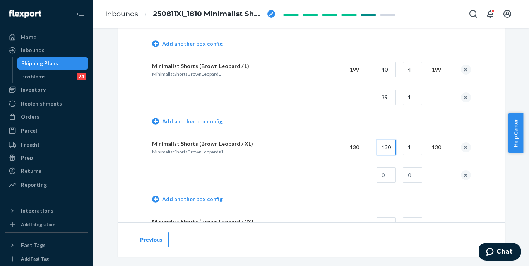
click at [390, 148] on input "130" at bounding box center [385, 147] width 19 height 15
type input "40"
type input "3"
type input "10"
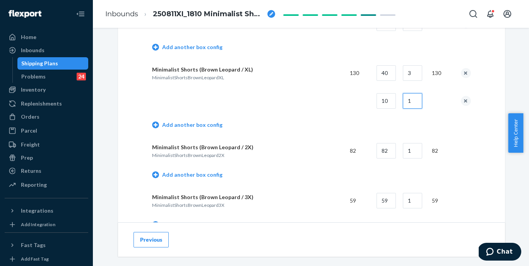
scroll to position [688, 0]
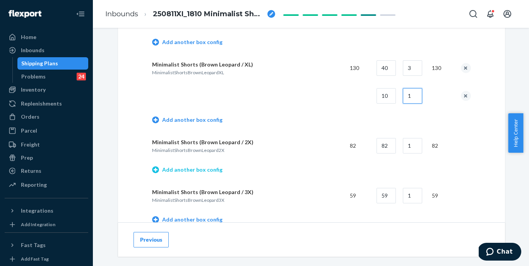
type input "1"
click at [208, 167] on link "Add another box config" at bounding box center [187, 170] width 70 height 8
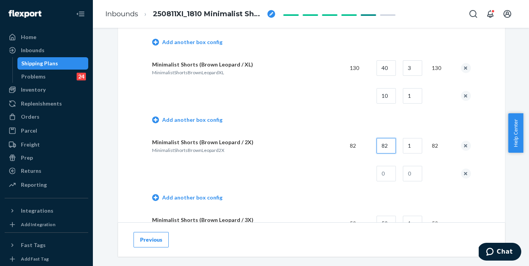
click at [388, 147] on input "82" at bounding box center [385, 145] width 19 height 15
type input "35"
type input "2"
type input "12"
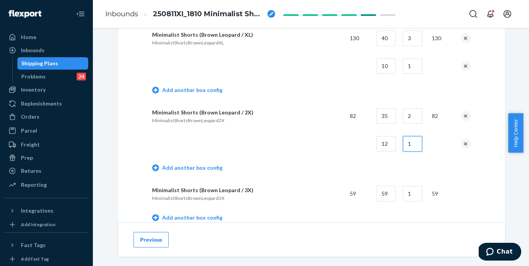
scroll to position [740, 0]
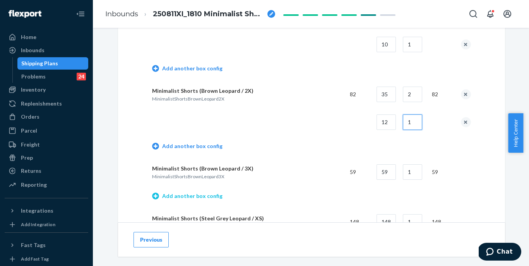
type input "1"
click at [184, 194] on link "Add another box config" at bounding box center [187, 196] width 70 height 8
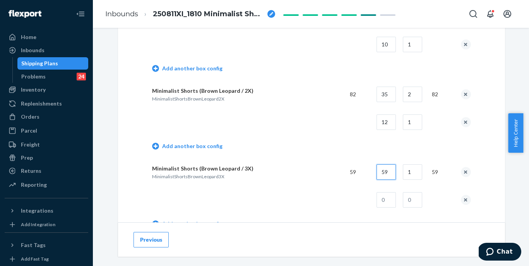
click at [386, 176] on input "59" at bounding box center [385, 171] width 19 height 15
type input "25"
click at [461, 199] on button "remove box config" at bounding box center [466, 200] width 10 height 10
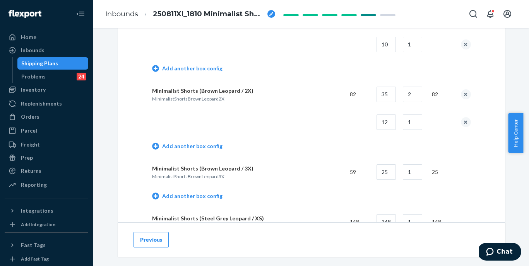
click at [158, 237] on button "Previous" at bounding box center [150, 239] width 35 height 15
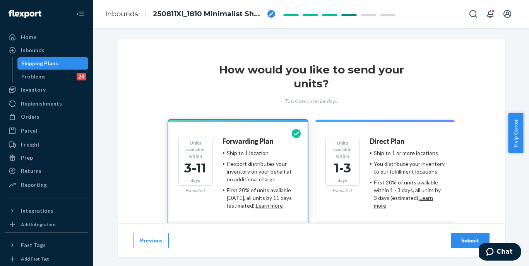
click at [158, 237] on button "Previous" at bounding box center [150, 240] width 35 height 15
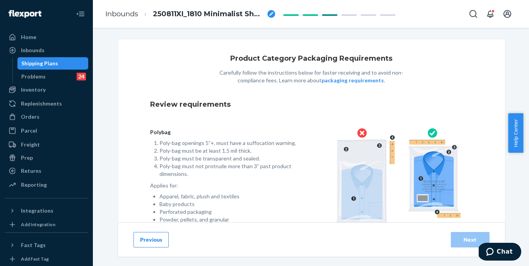
click at [158, 237] on button "Previous" at bounding box center [150, 239] width 35 height 15
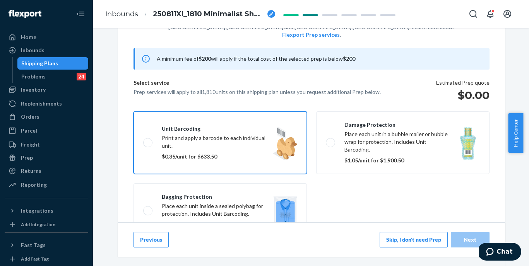
scroll to position [153, 0]
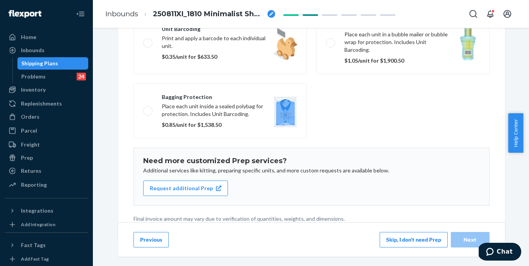
click at [155, 234] on button "Previous" at bounding box center [150, 239] width 35 height 15
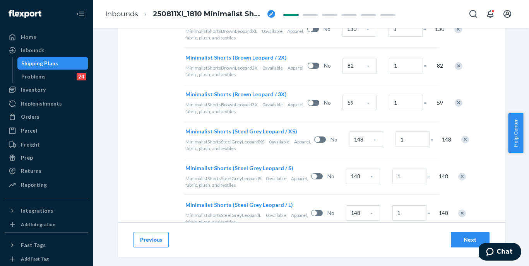
scroll to position [511, 0]
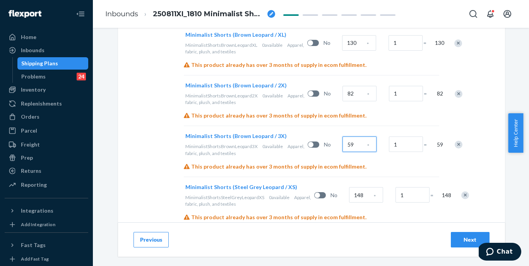
click at [342, 152] on input "59" at bounding box center [359, 144] width 34 height 15
type input "2"
radio input "true"
type input "25"
click at [453, 237] on button "Next" at bounding box center [470, 239] width 39 height 15
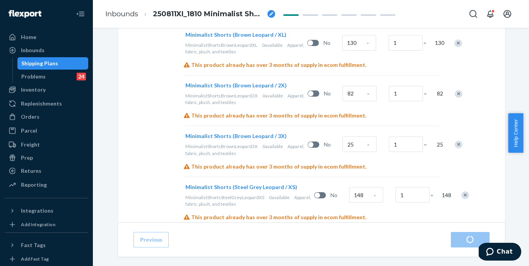
radio input "true"
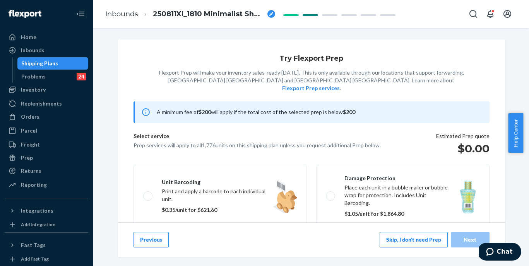
click at [399, 243] on button "Skip, I don't need Prep" at bounding box center [413, 239] width 68 height 15
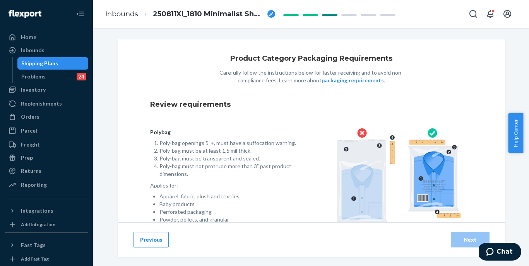
scroll to position [69, 0]
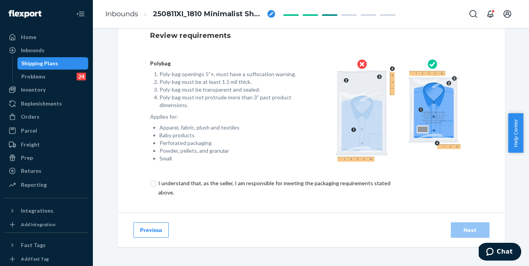
click at [254, 184] on input "checkbox" at bounding box center [278, 188] width 257 height 19
checkbox input "true"
click at [464, 230] on div "Next" at bounding box center [470, 230] width 26 height 8
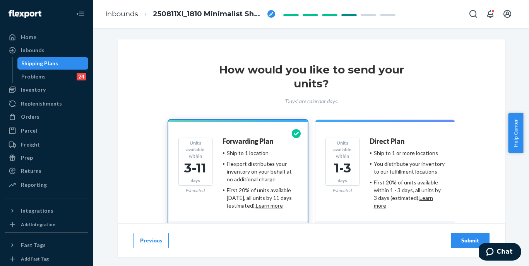
click at [469, 241] on div "Submit" at bounding box center [470, 241] width 26 height 8
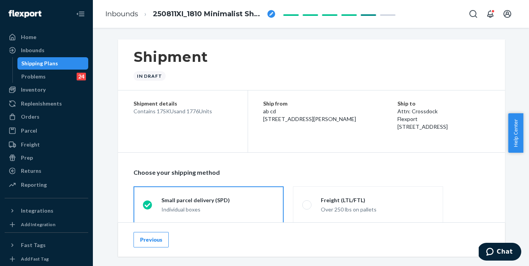
click at [214, 15] on span "250811XI_1810 Minimalist Shorts - XS-3XL Brown Leopard XS-S,L-3XL Panther XS-M,…" at bounding box center [208, 14] width 111 height 10
click at [214, 15] on input "250811XI_1810 Minimalist Shorts - XS-3XL Brown Leopard XS-S,L-3XL Panther XS-M,…" at bounding box center [191, 14] width 77 height 12
type input "250811XI_1776 Minimalist Shorts - XS-3XL Brown Leopard XS-S,L-3XL Panther XS-M,…"
click at [284, 51] on div "Shipment In draft" at bounding box center [311, 64] width 387 height 51
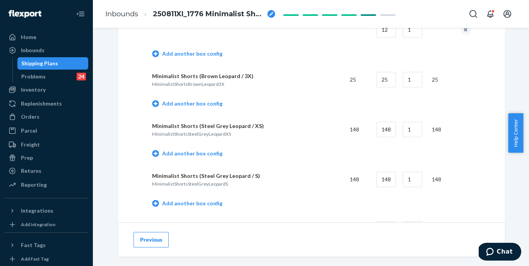
scroll to position [832, 0]
click at [200, 150] on link "Add another box config" at bounding box center [187, 154] width 70 height 8
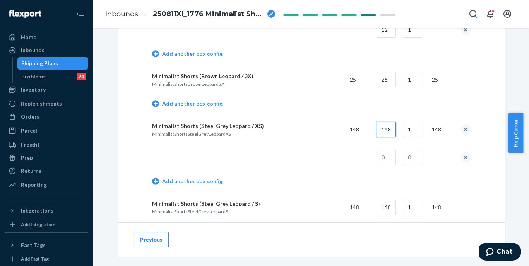
click at [384, 130] on input "148" at bounding box center [385, 129] width 19 height 15
click at [144, 238] on button "Previous" at bounding box center [150, 239] width 35 height 15
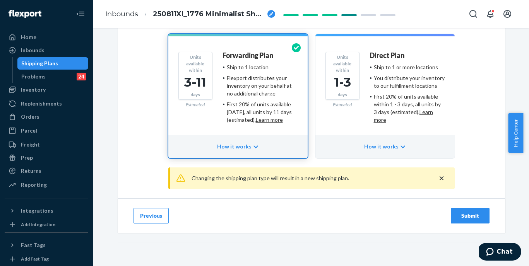
click at [144, 224] on button "Previous" at bounding box center [150, 215] width 35 height 15
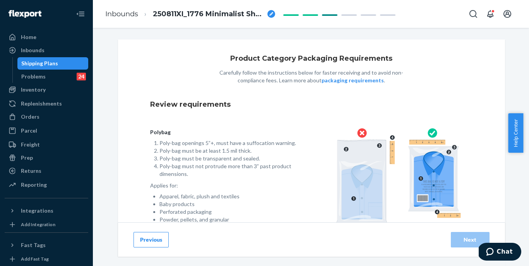
click at [144, 238] on button "Previous" at bounding box center [150, 239] width 35 height 15
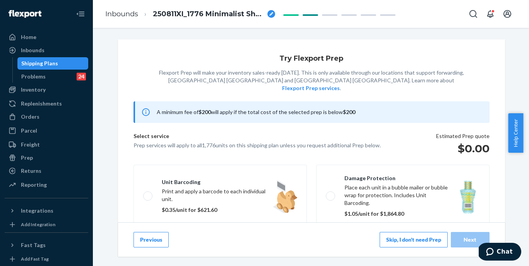
click at [144, 238] on button "Previous" at bounding box center [150, 239] width 35 height 15
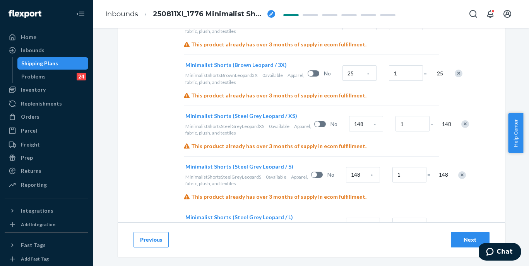
scroll to position [597, 0]
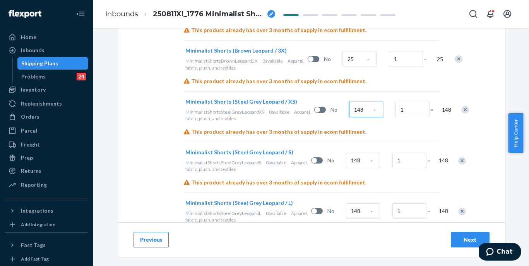
click at [349, 117] on input "148" at bounding box center [366, 109] width 34 height 15
radio input "true"
type input "59"
radio input "true"
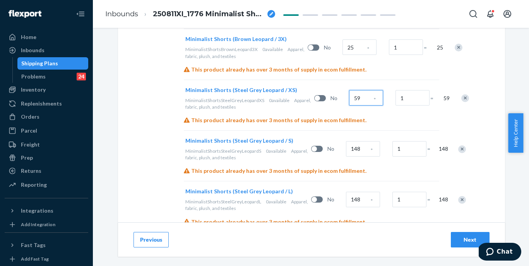
type input "59"
click at [458, 236] on div "Next" at bounding box center [470, 240] width 26 height 8
radio input "true"
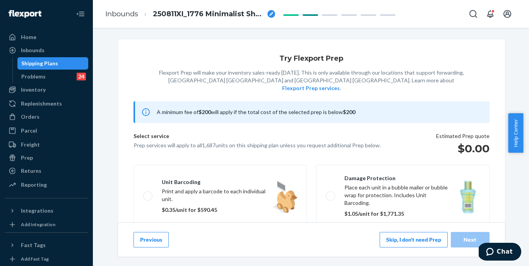
click at [420, 239] on button "Skip, I don't need Prep" at bounding box center [413, 239] width 68 height 15
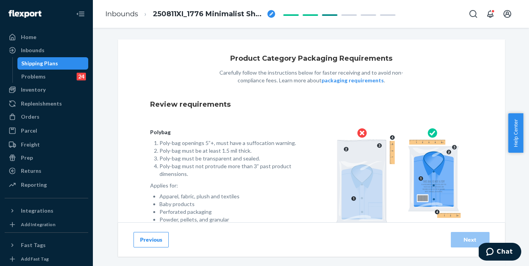
scroll to position [69, 0]
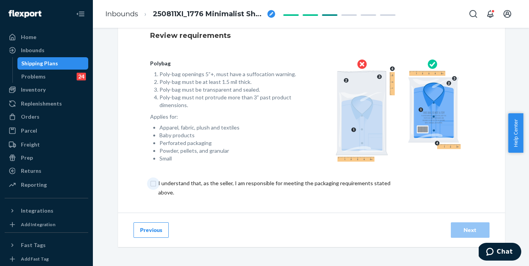
click at [281, 186] on input "checkbox" at bounding box center [278, 188] width 257 height 19
checkbox input "true"
click at [464, 235] on button "Next" at bounding box center [470, 229] width 39 height 15
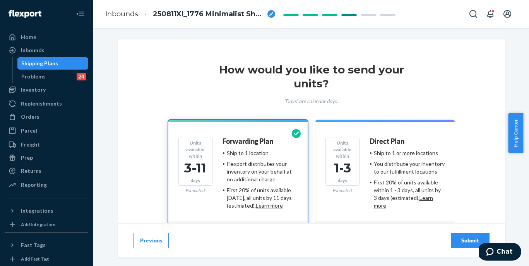
click at [464, 237] on div "Submit" at bounding box center [470, 241] width 26 height 8
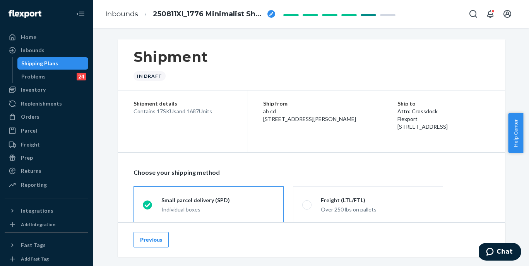
click at [205, 14] on span "250811XI_1776 Minimalist Shorts - XS-3XL Brown Leopard XS-S,L-3XL Panther XS-M,…" at bounding box center [208, 14] width 111 height 10
click at [205, 14] on input "250811XI_1776 Minimalist Shorts - XS-3XL Brown Leopard XS-S,L-3XL Panther XS-M,…" at bounding box center [191, 14] width 77 height 12
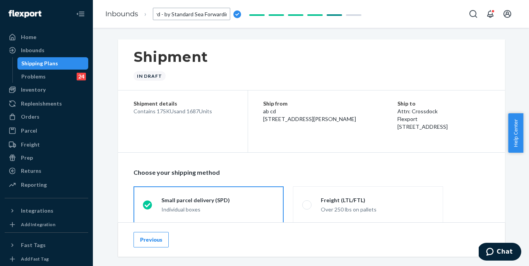
type input "250811XI_1687 Minimalist Shorts - XS-3XL Brown Leopard XS-S,L-3XL Panther XS-M,…"
click at [241, 52] on div "Shipment In draft" at bounding box center [311, 64] width 387 height 51
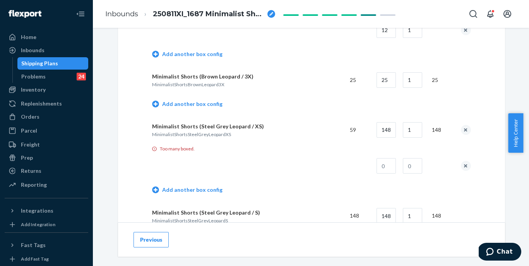
scroll to position [832, 0]
click at [385, 129] on input "148" at bounding box center [385, 128] width 19 height 15
click at [462, 165] on button "remove box config" at bounding box center [466, 165] width 10 height 10
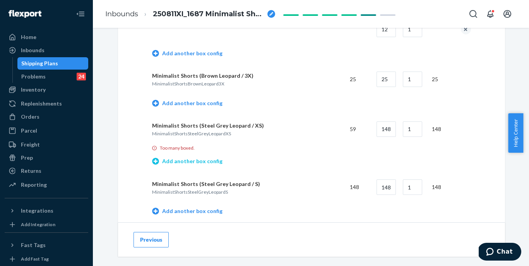
click at [183, 160] on link "Add another box config" at bounding box center [187, 161] width 70 height 8
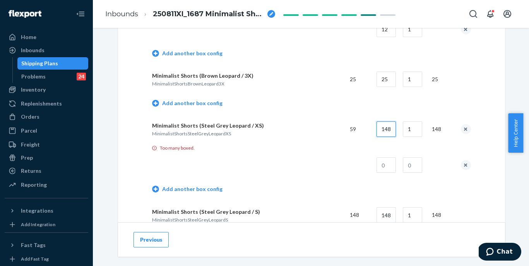
click at [388, 129] on input "148" at bounding box center [385, 128] width 19 height 15
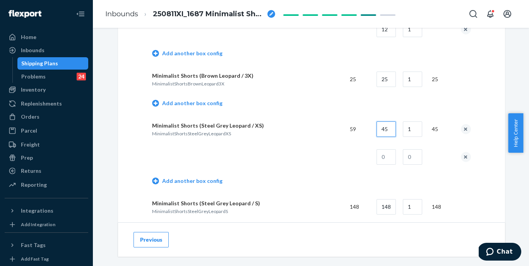
type input "45"
click at [389, 152] on input "text" at bounding box center [385, 156] width 19 height 15
type input "14"
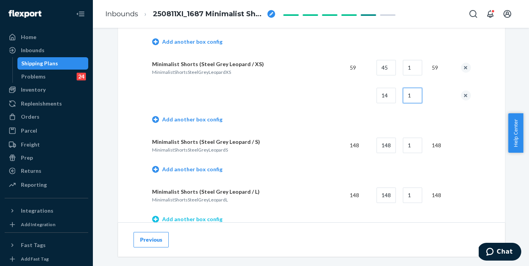
scroll to position [889, 0]
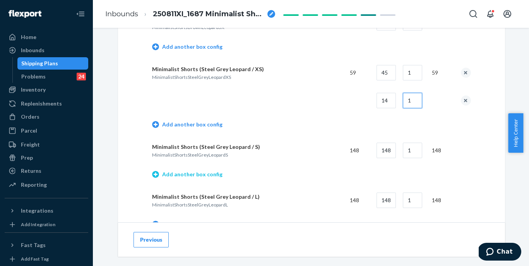
type input "1"
click at [183, 174] on link "Add another box config" at bounding box center [187, 175] width 70 height 8
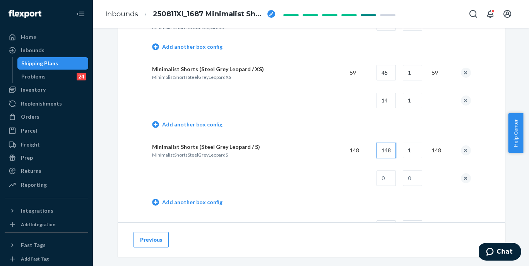
click at [392, 149] on input "148" at bounding box center [385, 150] width 19 height 15
type input "45"
type input "3"
type input "13"
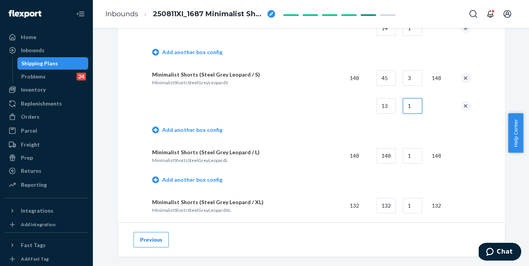
scroll to position [962, 0]
type input "1"
click at [209, 176] on link "Add another box config" at bounding box center [187, 180] width 70 height 8
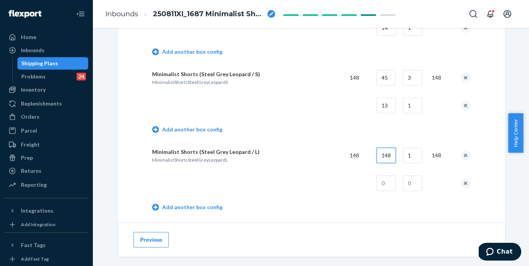
click at [390, 154] on input "148" at bounding box center [385, 155] width 19 height 15
type input "40"
type input "3"
type input "28"
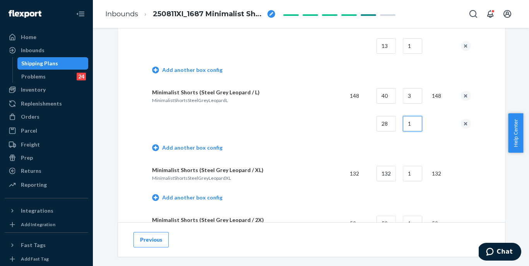
scroll to position [1064, 0]
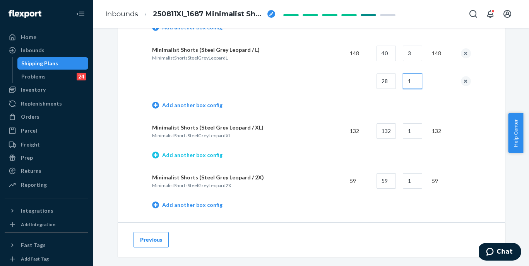
type input "1"
click at [210, 153] on link "Add another box config" at bounding box center [187, 155] width 70 height 8
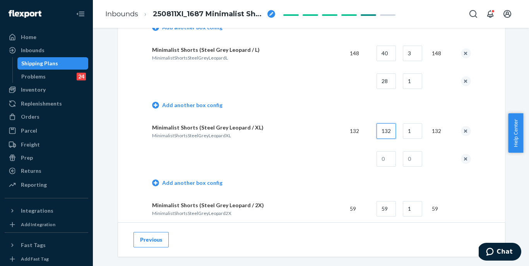
click at [386, 133] on input "132" at bounding box center [385, 130] width 19 height 15
type input "40"
type input "3"
type input "12"
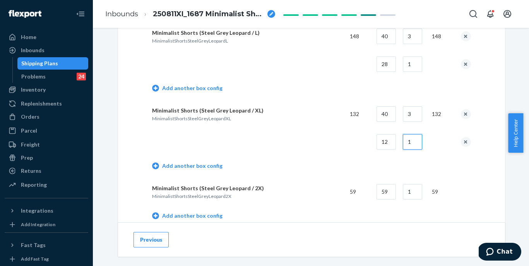
scroll to position [1134, 0]
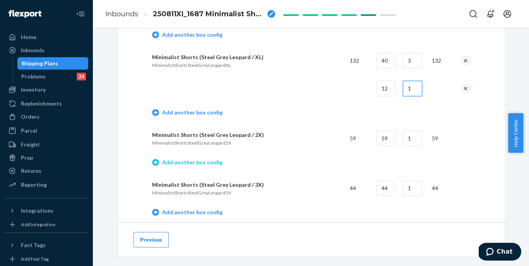
type input "1"
click at [210, 159] on link "Add another box config" at bounding box center [187, 163] width 70 height 8
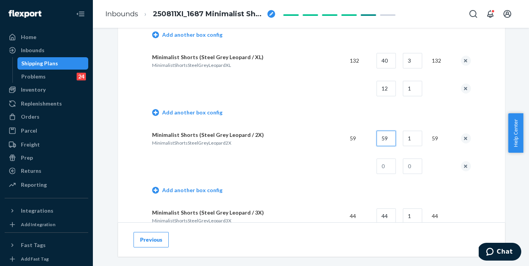
click at [391, 137] on input "59" at bounding box center [385, 138] width 19 height 15
type input "35"
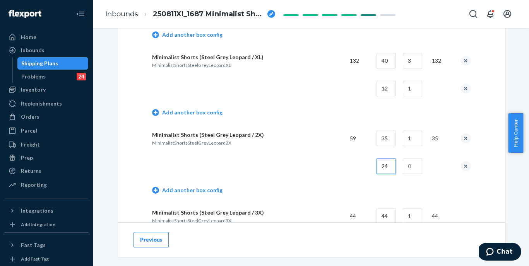
type input "24"
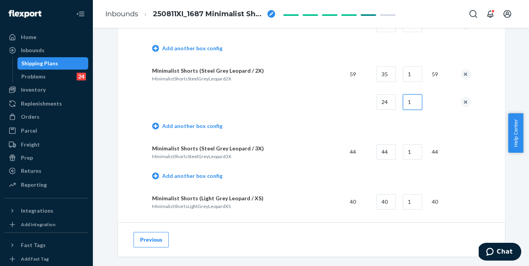
scroll to position [1209, 0]
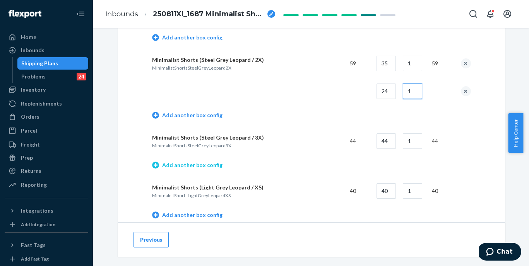
type input "1"
click at [210, 165] on link "Add another box config" at bounding box center [187, 165] width 70 height 8
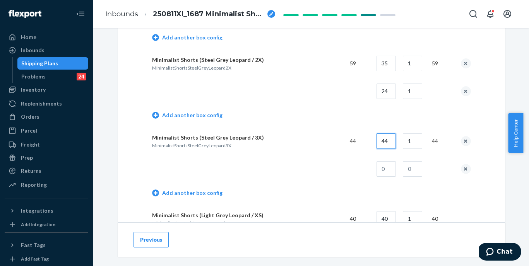
click at [392, 143] on input "44" at bounding box center [385, 140] width 19 height 15
type input "35"
type input "9"
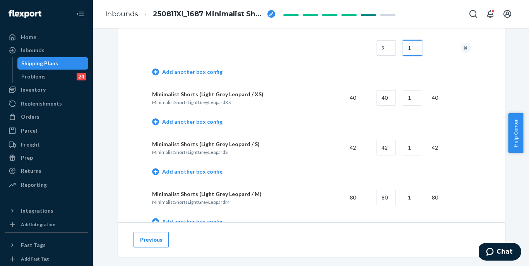
scroll to position [1331, 0]
type input "1"
click at [206, 118] on link "Add another box config" at bounding box center [187, 121] width 70 height 8
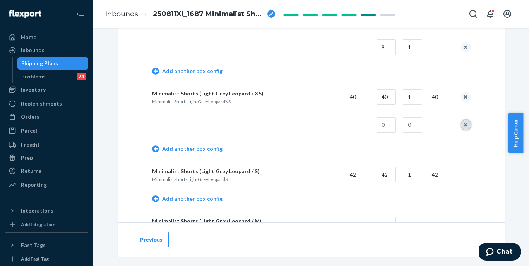
click at [461, 122] on button "remove box config" at bounding box center [466, 125] width 10 height 10
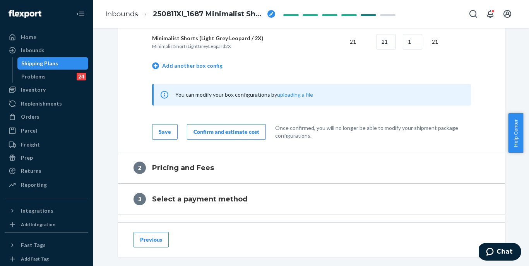
scroll to position [1529, 0]
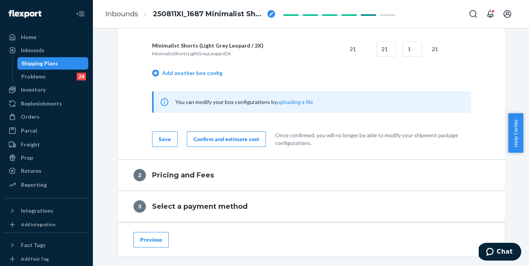
click at [230, 135] on div "Confirm and estimate cost" at bounding box center [226, 139] width 66 height 8
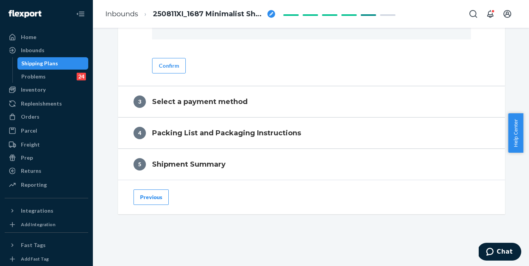
scroll to position [432, 0]
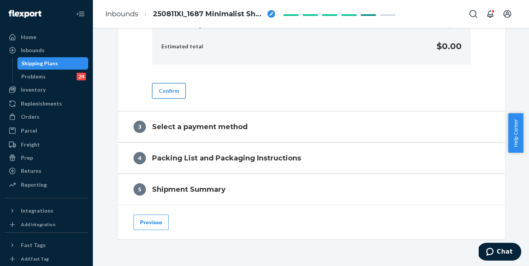
click at [170, 98] on button "Confirm" at bounding box center [169, 90] width 34 height 15
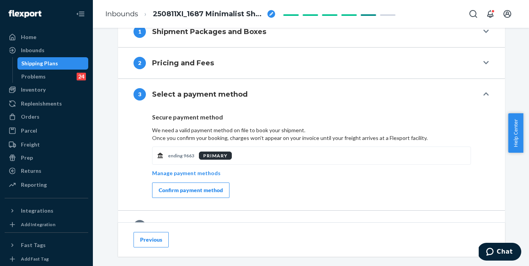
scroll to position [307, 0]
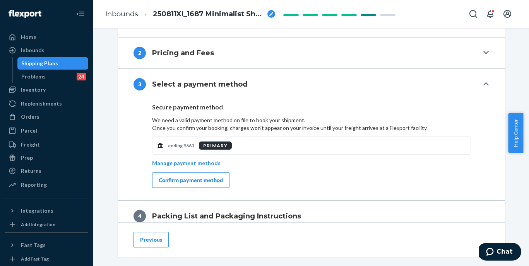
click at [179, 51] on h4 "Pricing and Fees" at bounding box center [183, 53] width 62 height 10
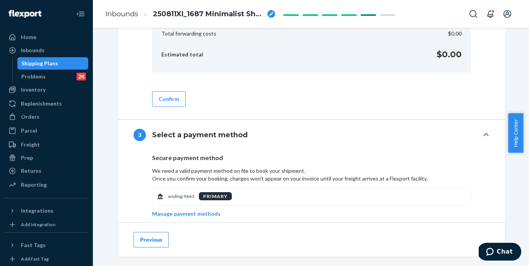
scroll to position [532, 0]
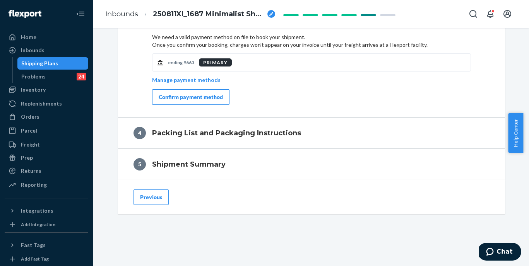
click at [204, 96] on div "Confirm payment method" at bounding box center [191, 97] width 64 height 8
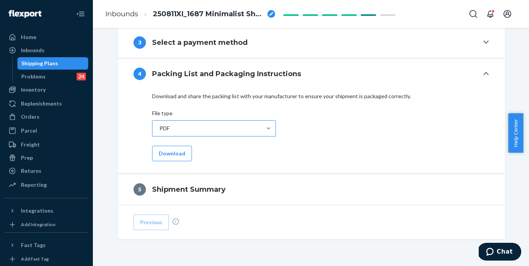
scroll to position [481, 0]
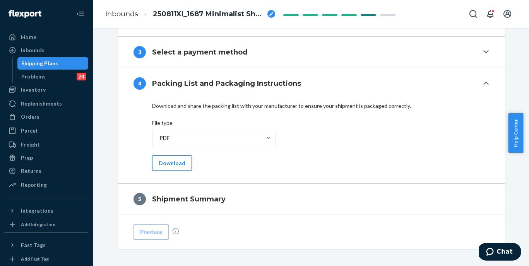
click at [171, 161] on button "Download" at bounding box center [172, 162] width 40 height 15
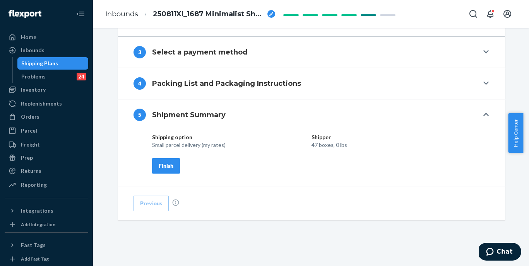
click at [162, 167] on div "Finish" at bounding box center [166, 166] width 15 height 8
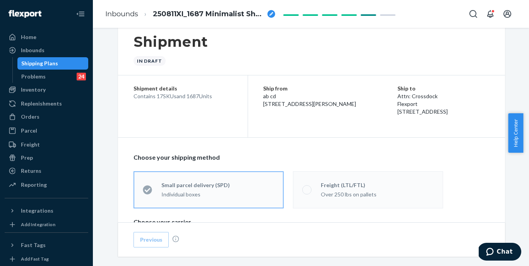
scroll to position [0, 0]
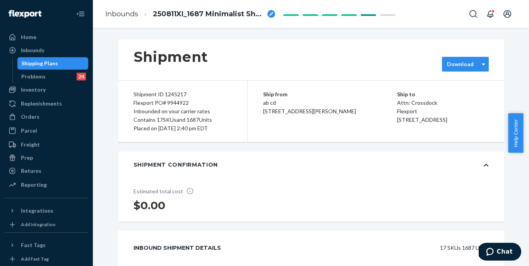
click at [444, 67] on div "Download" at bounding box center [460, 64] width 36 height 8
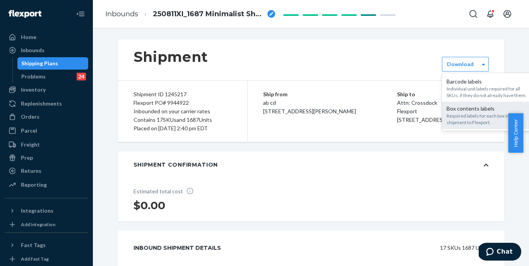
click at [458, 112] on div "Box contents labels" at bounding box center [488, 109] width 84 height 8
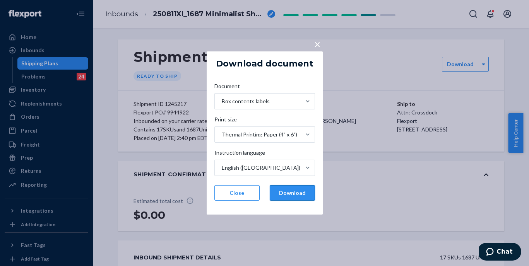
click at [292, 190] on button "Download" at bounding box center [292, 192] width 45 height 15
click at [244, 191] on button "Close" at bounding box center [236, 192] width 45 height 15
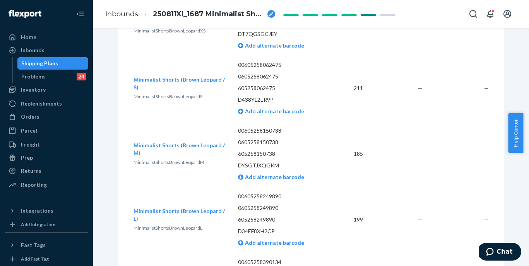
scroll to position [390, 0]
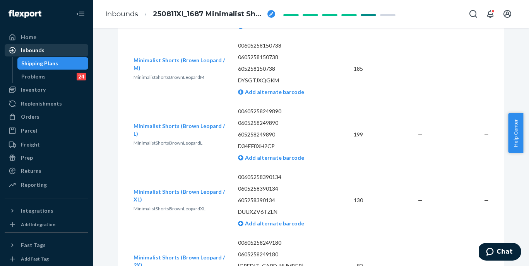
click at [34, 53] on div "Inbounds" at bounding box center [33, 50] width 24 height 8
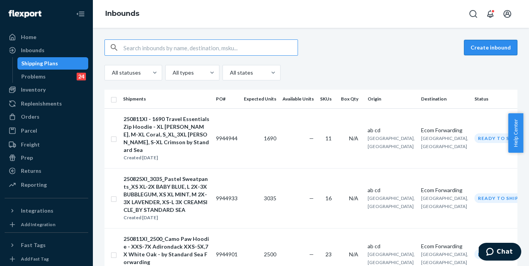
click at [484, 48] on button "Create inbound" at bounding box center [490, 47] width 53 height 15
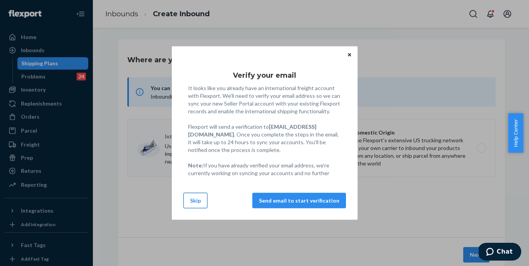
click at [192, 199] on button "Skip" at bounding box center [195, 200] width 24 height 15
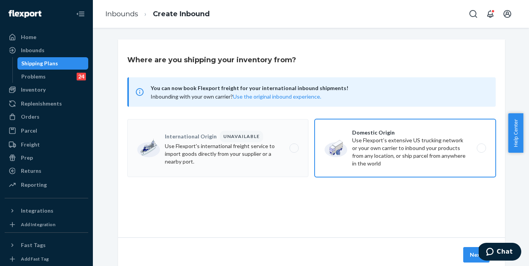
click at [395, 142] on label "Domestic Origin Use Flexport’s extensive US trucking network or your own carrie…" at bounding box center [404, 148] width 181 height 58
click at [481, 146] on input "Domestic Origin Use Flexport’s extensive US trucking network or your own carrie…" at bounding box center [483, 148] width 5 height 5
radio input "true"
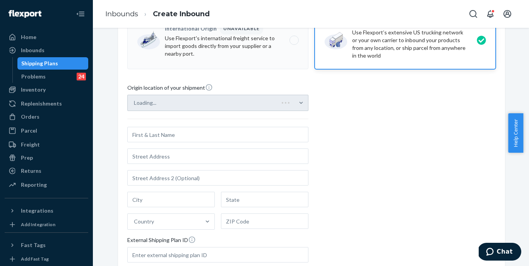
scroll to position [109, 0]
click at [264, 130] on input "text" at bounding box center [217, 133] width 181 height 15
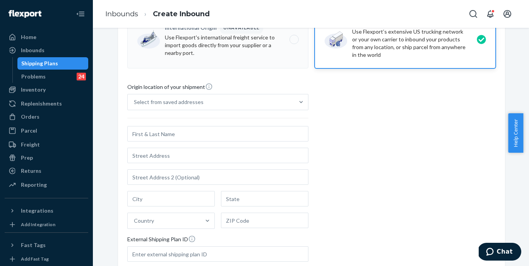
click at [248, 135] on input "text" at bounding box center [217, 133] width 181 height 15
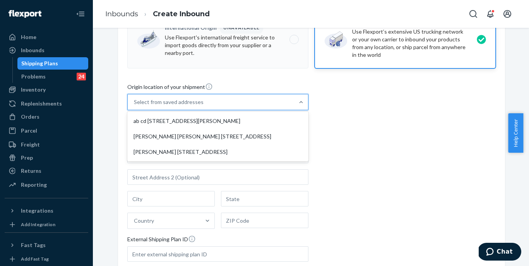
click at [273, 107] on div "Select from saved addresses" at bounding box center [211, 101] width 166 height 15
click at [135, 106] on input "option ab cd 577 Howard St San Francisco, CA 94105 focused, 1 of 3. 3 results a…" at bounding box center [134, 102] width 1 height 8
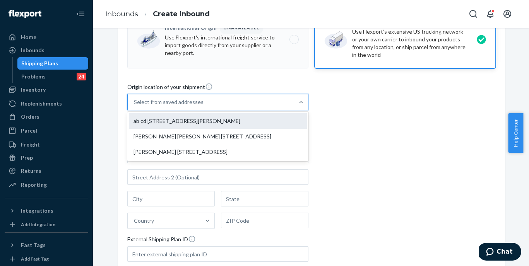
click at [214, 120] on div "ab cd 577 Howard St San Francisco, CA 94105" at bounding box center [218, 120] width 178 height 15
click at [135, 106] on input "option ab cd 577 Howard St San Francisco, CA 94105 focused, 1 of 3. 3 results a…" at bounding box center [134, 102] width 1 height 8
type input "ab cd"
type input "577 Howard St"
type input "San Francisco"
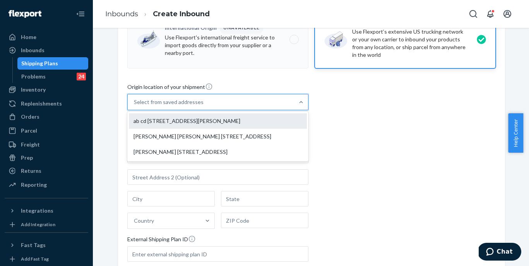
type input "CA"
type input "94105"
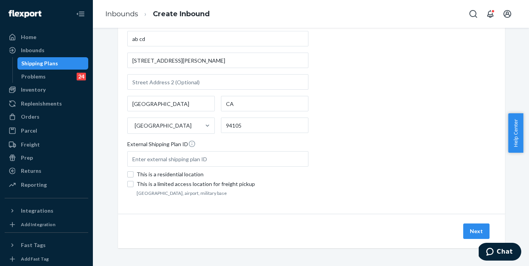
scroll to position [204, 0]
click at [472, 227] on button "Next" at bounding box center [476, 230] width 26 height 15
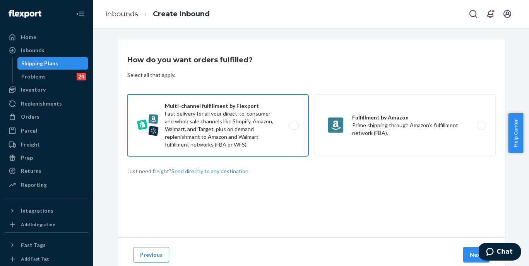
click at [261, 128] on label "Multi-channel fulfillment by Flexport Fast delivery for all your direct-to-cons…" at bounding box center [217, 125] width 181 height 62
click at [294, 128] on input "Multi-channel fulfillment by Flexport Fast delivery for all your direct-to-cons…" at bounding box center [296, 125] width 5 height 5
radio input "true"
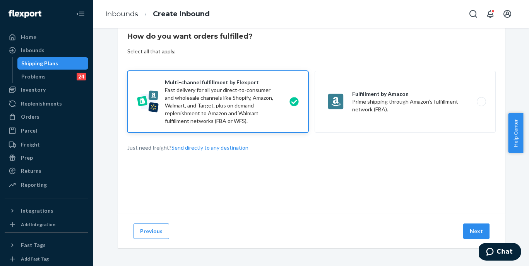
scroll to position [24, 0]
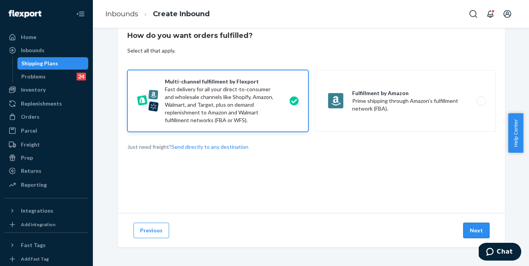
click at [470, 237] on button "Next" at bounding box center [476, 230] width 26 height 15
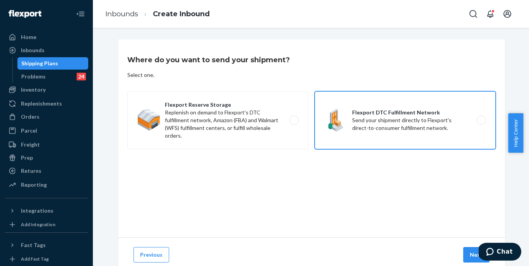
click at [419, 129] on label "Flexport DTC Fulfillment Network Send your shipment directly to Flexport's dire…" at bounding box center [404, 120] width 181 height 58
click at [481, 123] on input "Flexport DTC Fulfillment Network Send your shipment directly to Flexport's dire…" at bounding box center [483, 120] width 5 height 5
radio input "true"
click at [467, 250] on button "Next" at bounding box center [476, 254] width 26 height 15
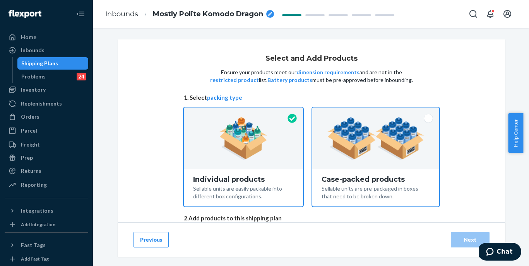
click at [405, 156] on img at bounding box center [375, 138] width 96 height 43
click at [378, 113] on input "Case-packed products Sellable units are pre-packaged in boxes that need to be b…" at bounding box center [375, 110] width 5 height 5
radio input "true"
radio input "false"
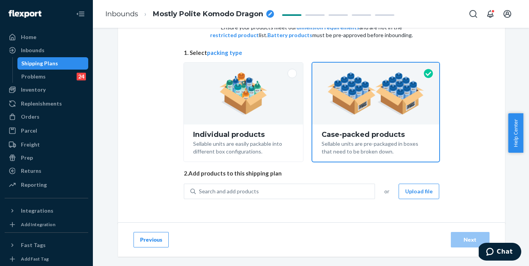
scroll to position [46, 0]
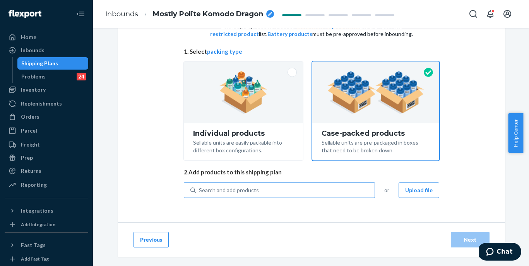
click at [324, 189] on div "Search and add products" at bounding box center [285, 190] width 179 height 14
click at [200, 189] on input "Search and add products" at bounding box center [199, 190] width 1 height 8
paste input "Camo hoodie White Oak"
type input "Camo hoodie White Oak"
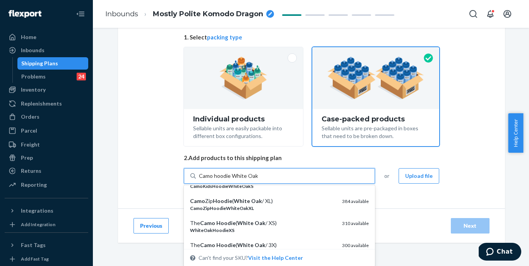
scroll to position [172, 0]
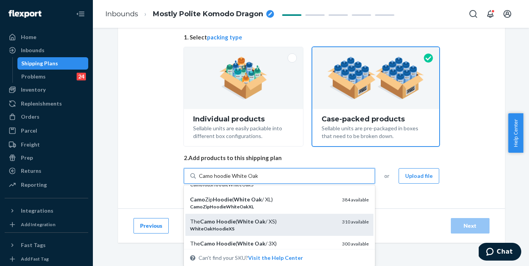
click at [263, 224] on div "The Camo Hoodie ( White Oak / XS)" at bounding box center [263, 222] width 146 height 8
click at [258, 180] on input "Camo hoodie White Oak" at bounding box center [228, 176] width 59 height 8
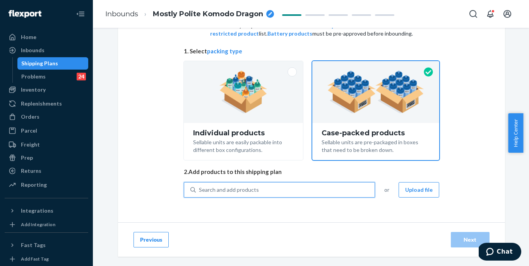
scroll to position [46, 0]
click at [264, 188] on div "Search and add products" at bounding box center [285, 190] width 179 height 14
click at [200, 188] on input "0 results available. Use Up and Down to choose options, press Enter to select t…" at bounding box center [199, 190] width 1 height 8
paste input "Camo hoodie White Oak"
type input "Camo hoodie White Oak"
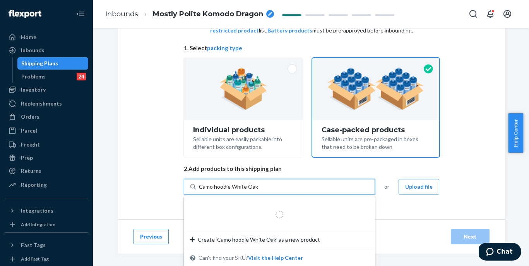
scroll to position [60, 0]
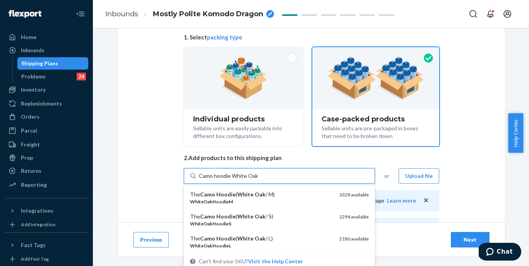
click at [277, 218] on div "The Camo Hoodie ( White Oak / S)" at bounding box center [261, 217] width 143 height 8
click at [258, 180] on input "Camo hoodie White Oak" at bounding box center [228, 176] width 59 height 8
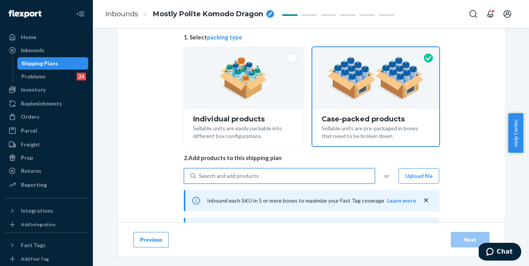
click at [293, 176] on div "Search and add products" at bounding box center [285, 176] width 179 height 14
click at [200, 176] on input "0 results available. Use Up and Down to choose options, press Enter to select t…" at bounding box center [199, 176] width 1 height 8
paste input "Camo hoodie White Oak"
type input "Camo hoodie White Oak"
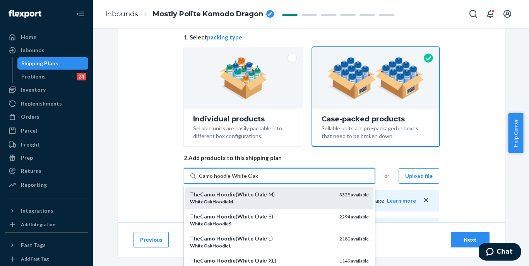
click at [278, 196] on div "The Camo Hoodie ( White Oak / M)" at bounding box center [261, 195] width 143 height 8
click at [258, 180] on input "Camo hoodie White Oak" at bounding box center [228, 176] width 59 height 8
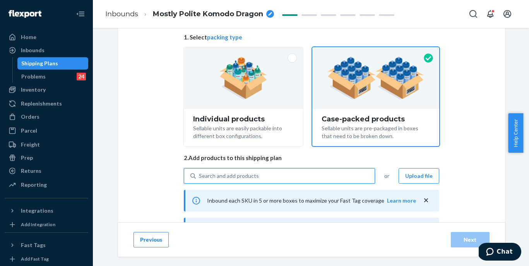
click at [289, 176] on div "Search and add products" at bounding box center [285, 176] width 179 height 14
click at [200, 176] on input "0 results available. Select is focused ,type to refine list, press Down to open…" at bounding box center [199, 176] width 1 height 8
paste input "Camo hoodie White Oak"
type input "Camo hoodie White Oak"
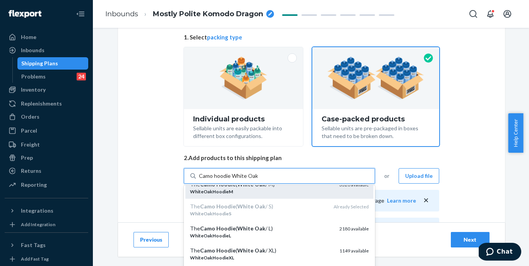
scroll to position [10, 0]
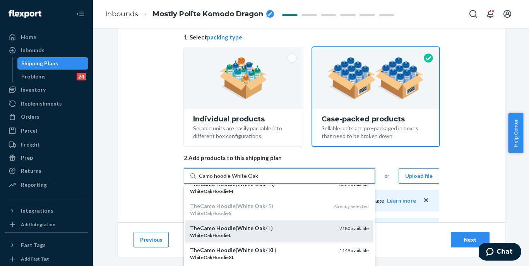
click at [265, 229] on div "The Camo Hoodie ( White Oak / L)" at bounding box center [261, 228] width 143 height 8
click at [258, 180] on input "Camo hoodie White Oak" at bounding box center [228, 176] width 59 height 8
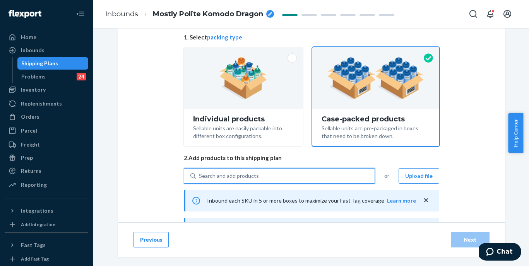
click at [283, 176] on div "Search and add products" at bounding box center [285, 176] width 179 height 14
click at [200, 176] on input "0 results available. Use Up and Down to choose options, press Enter to select t…" at bounding box center [199, 176] width 1 height 8
paste input "Camo hoodie White Oak"
type input "Camo hoodie White Oak"
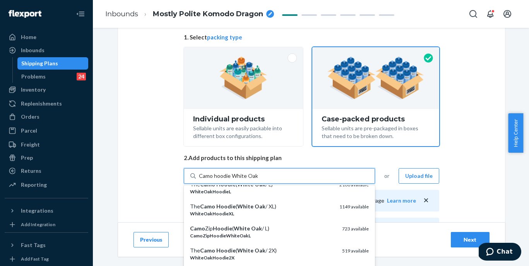
scroll to position [60, 0]
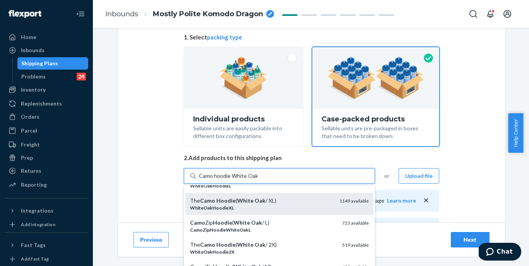
click at [282, 203] on div "The Camo Hoodie ( White Oak / XL)" at bounding box center [261, 201] width 143 height 8
click at [258, 180] on input "Camo hoodie White Oak" at bounding box center [228, 176] width 59 height 8
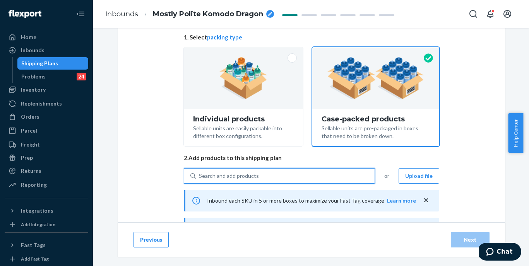
click at [287, 177] on div "Search and add products" at bounding box center [285, 176] width 179 height 14
click at [200, 177] on input "0 results available. Use Up and Down to choose options, press Enter to select t…" at bounding box center [199, 176] width 1 height 8
paste input "Camo hoodie White Oak"
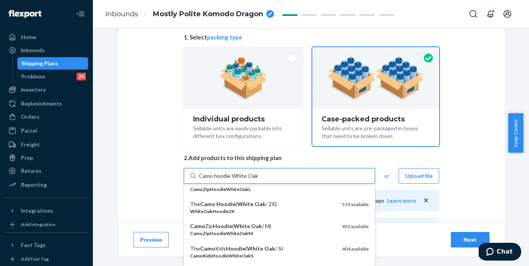
scroll to position [137, 0]
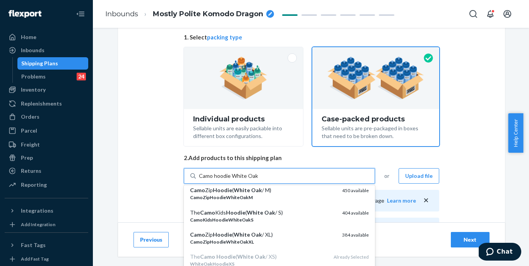
type input "Camo hoodie White Oak"
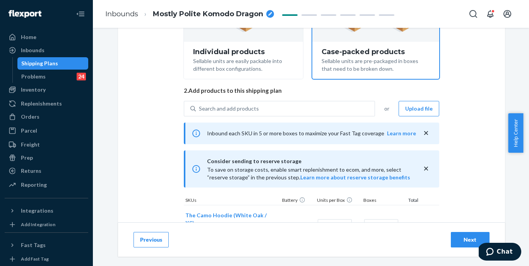
scroll to position [82, 0]
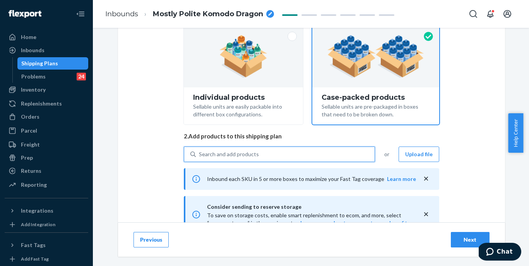
click at [263, 154] on div "Search and add products" at bounding box center [285, 154] width 179 height 14
click at [200, 154] on input "0 results available. Use Up and Down to choose options, press Enter to select t…" at bounding box center [199, 154] width 1 height 8
paste input "Camo hoodie White Oak"
type input "Camo hoodie White Oak"
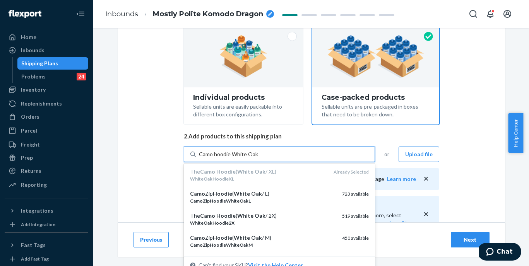
scroll to position [113, 0]
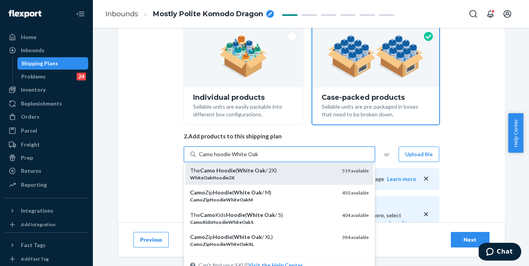
click at [275, 175] on div "WhiteOakHoodie2X" at bounding box center [263, 177] width 146 height 7
click at [258, 158] on input "Camo hoodie White Oak" at bounding box center [228, 154] width 59 height 8
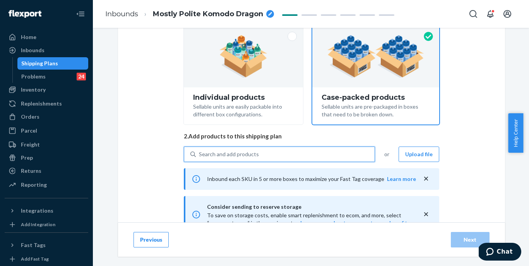
click at [282, 155] on div "Search and add products" at bounding box center [285, 154] width 179 height 14
click at [200, 155] on input "0 results available. Use Up and Down to choose options, press Enter to select t…" at bounding box center [199, 154] width 1 height 8
paste input "Camo hoodie White Oak"
type input "Camo hoodie White Oak"
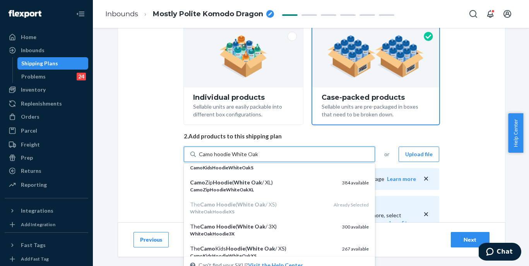
scroll to position [174, 0]
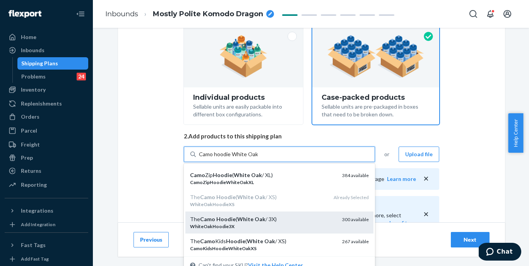
click at [264, 219] on div "The Camo Hoodie ( White Oak / 3X)" at bounding box center [263, 219] width 146 height 8
click at [258, 158] on input "Camo hoodie White Oak" at bounding box center [228, 154] width 59 height 8
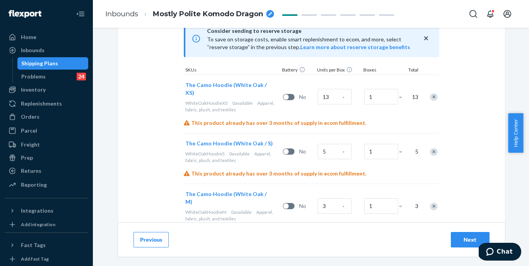
scroll to position [256, 0]
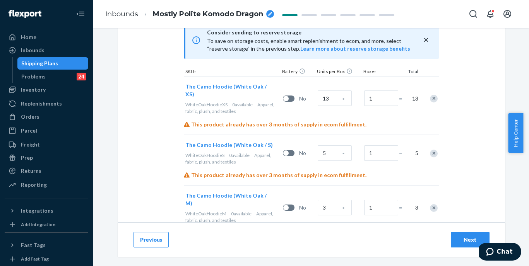
click at [342, 99] on span "*" at bounding box center [343, 100] width 2 height 8
click at [342, 97] on span "*" at bounding box center [343, 100] width 2 height 8
click at [337, 95] on input "13" at bounding box center [335, 98] width 34 height 15
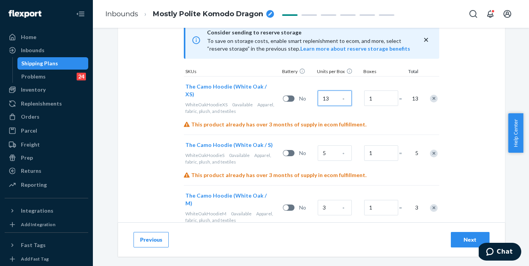
click at [337, 95] on input "13" at bounding box center [335, 98] width 34 height 15
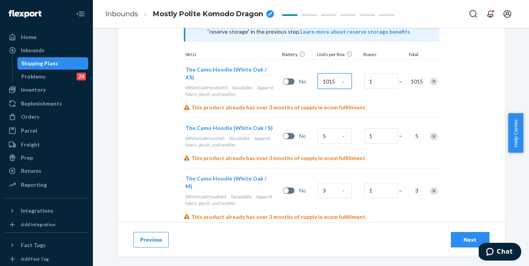
type input "1015"
click at [331, 132] on input "5" at bounding box center [335, 135] width 34 height 15
drag, startPoint x: 329, startPoint y: 122, endPoint x: 328, endPoint y: 126, distance: 3.9
click at [329, 128] on input "2232" at bounding box center [335, 135] width 34 height 15
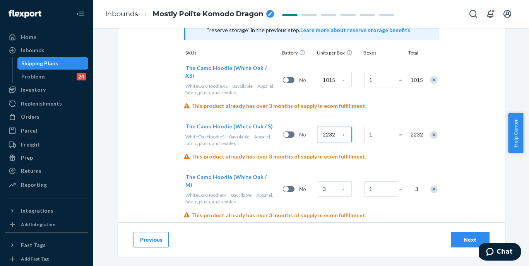
type input "2232"
click at [335, 181] on input "3" at bounding box center [335, 188] width 34 height 15
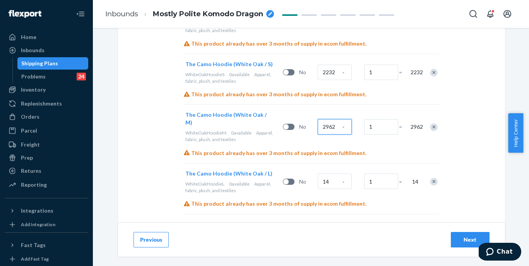
scroll to position [353, 0]
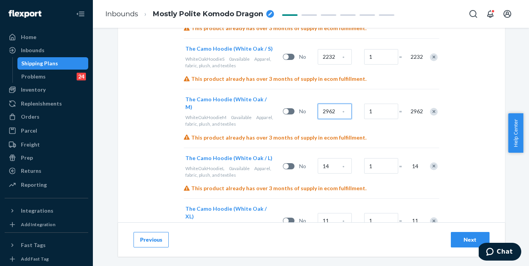
type input "2962"
click at [336, 158] on input "14" at bounding box center [335, 165] width 34 height 15
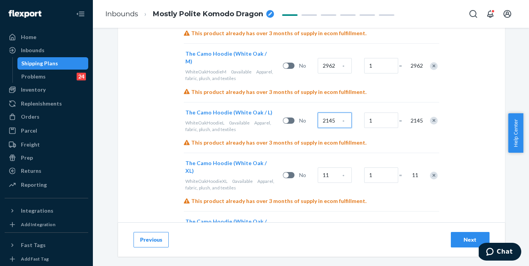
scroll to position [422, 0]
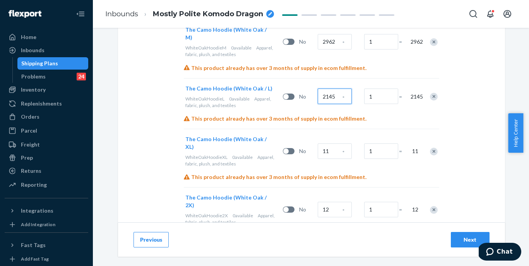
type input "2145"
click at [335, 144] on input "11" at bounding box center [335, 151] width 34 height 15
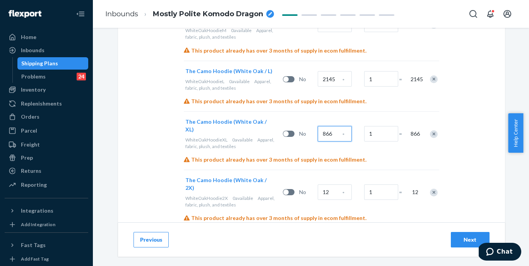
scroll to position [444, 0]
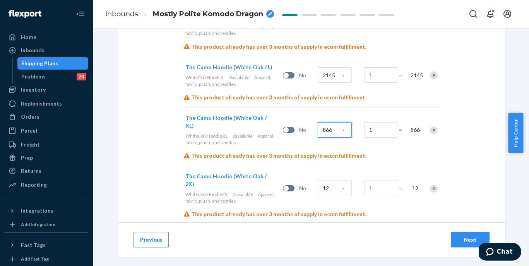
type input "866"
click at [331, 181] on input "12" at bounding box center [335, 188] width 34 height 15
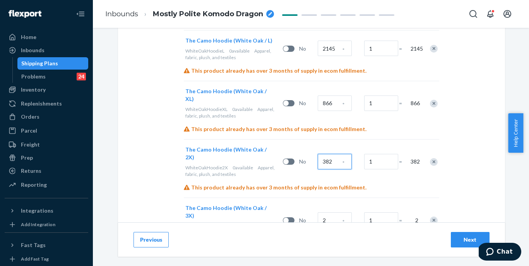
scroll to position [481, 0]
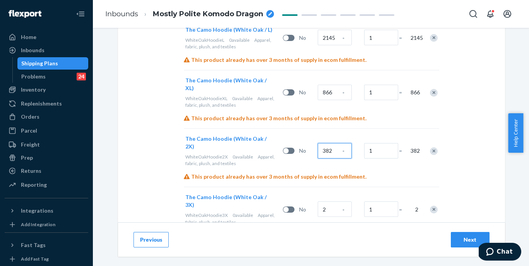
type input "382"
click at [331, 202] on input "2" at bounding box center [335, 209] width 34 height 15
type input "248"
click at [464, 242] on div "Next" at bounding box center [470, 240] width 26 height 8
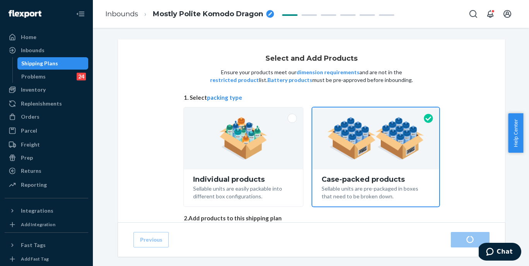
radio input "true"
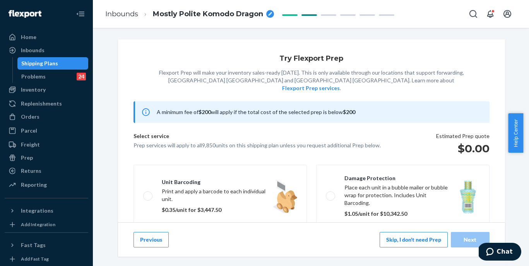
click at [418, 239] on button "Skip, I don't need Prep" at bounding box center [413, 239] width 68 height 15
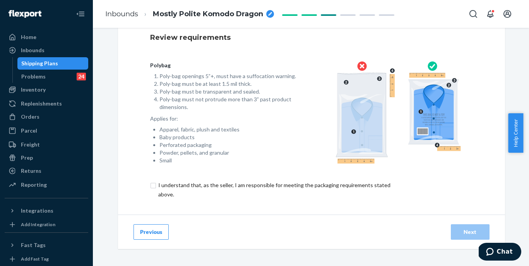
scroll to position [69, 0]
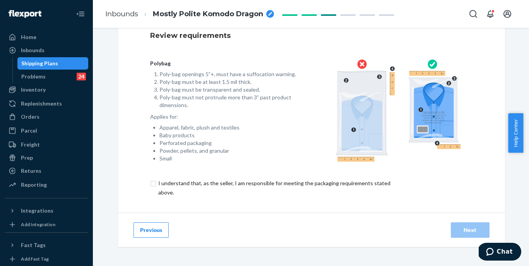
click at [317, 184] on input "checkbox" at bounding box center [278, 188] width 257 height 19
checkbox input "true"
click at [473, 224] on button "Next" at bounding box center [470, 229] width 39 height 15
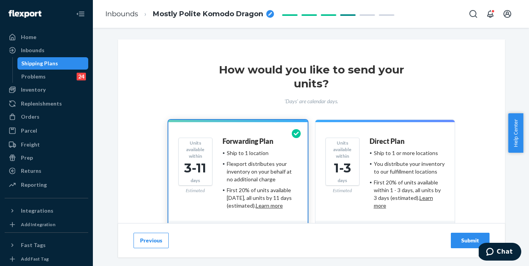
click at [461, 241] on div "Submit" at bounding box center [470, 241] width 26 height 8
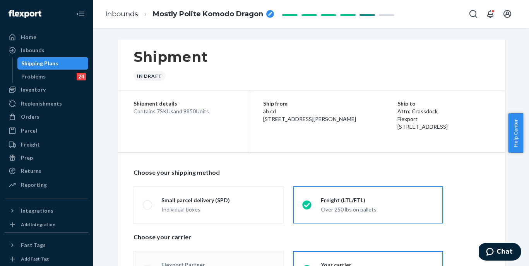
radio input "true"
radio input "false"
radio input "true"
radio input "false"
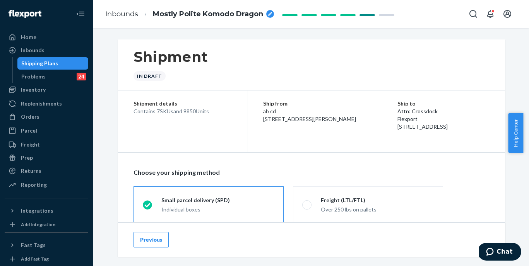
click at [199, 11] on span "Mostly Polite Komodo Dragon" at bounding box center [208, 14] width 110 height 10
click at [199, 11] on input "Mostly Polite Komodo Dragon" at bounding box center [191, 14] width 77 height 12
type input "250817XI_9850 Camo Hoodie - XS-3XL White Oak - by Standard Sea Forwarding"
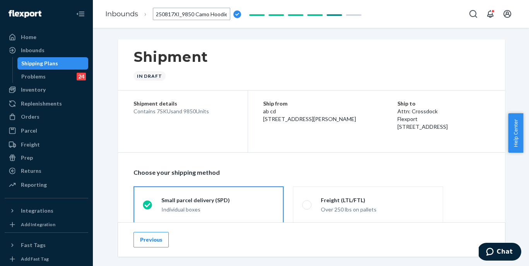
scroll to position [0, 120]
click at [219, 49] on div "Shipment In draft" at bounding box center [311, 64] width 387 height 51
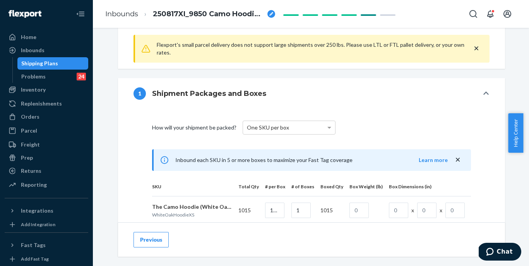
scroll to position [201, 0]
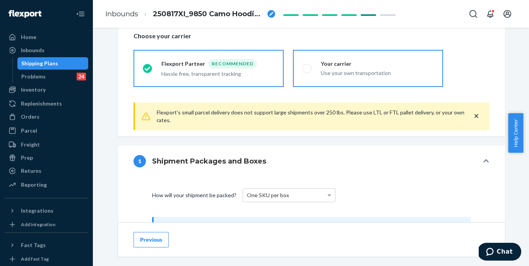
click at [321, 79] on label "Your carrier Use your own transportation" at bounding box center [368, 68] width 150 height 37
click at [307, 71] on input "Your carrier Use your own transportation" at bounding box center [304, 68] width 5 height 5
radio input "true"
radio input "false"
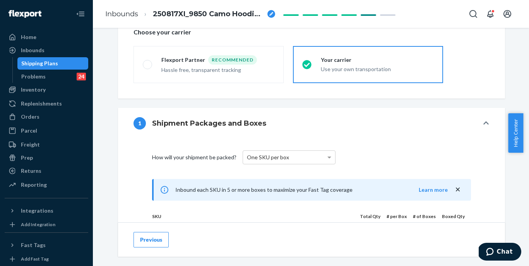
scroll to position [358, 0]
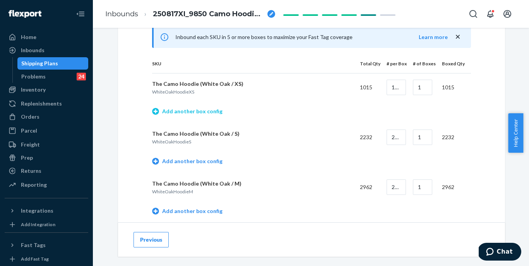
click at [185, 112] on link "Add another box config" at bounding box center [187, 112] width 70 height 8
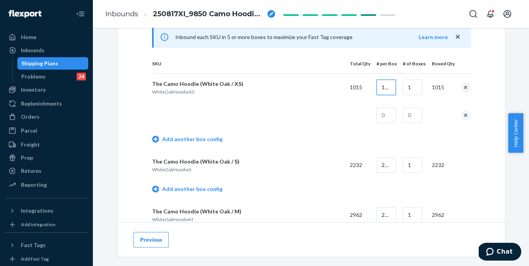
click at [389, 89] on input "1015" at bounding box center [385, 87] width 19 height 15
type input "16"
type input "63"
type input "7"
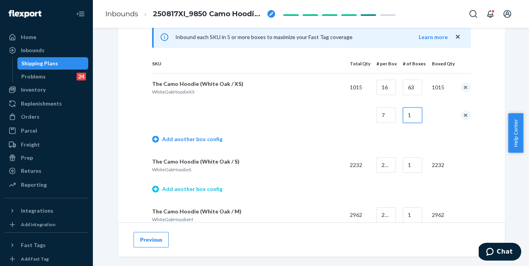
type input "1"
click at [193, 190] on link "Add another box config" at bounding box center [187, 189] width 70 height 8
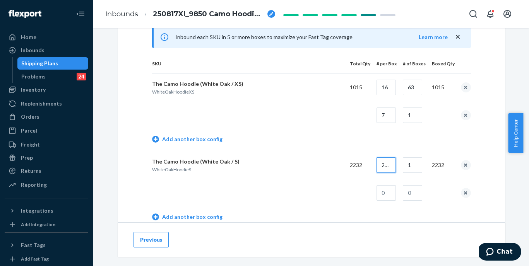
click at [392, 164] on input "2232" at bounding box center [385, 164] width 19 height 15
type input "16"
type input "139"
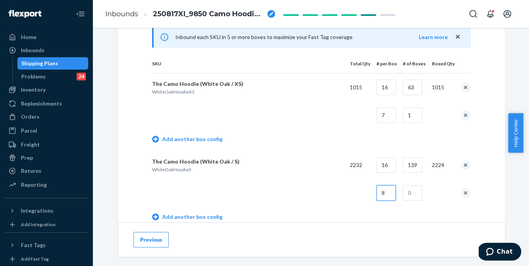
type input "8"
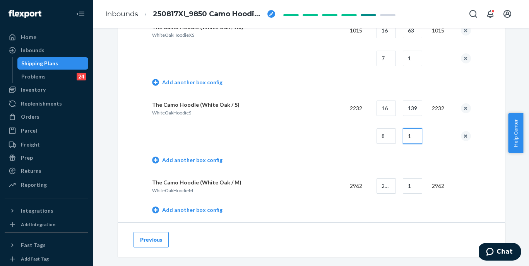
scroll to position [415, 0]
type input "1"
click at [205, 210] on link "Add another box config" at bounding box center [187, 209] width 70 height 8
click at [388, 183] on input "2962" at bounding box center [385, 185] width 19 height 15
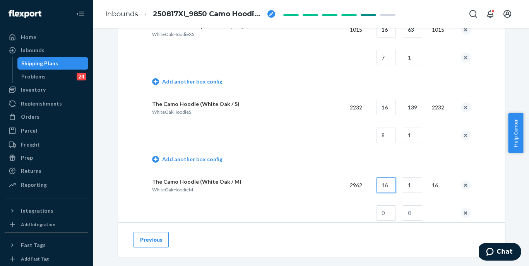
type input "16"
type input "185"
type input "2"
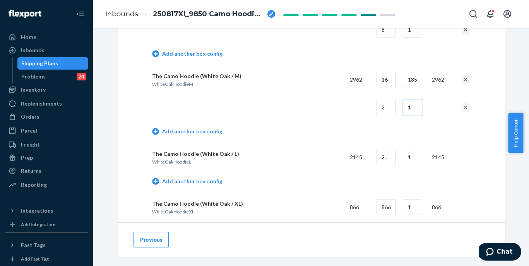
scroll to position [531, 0]
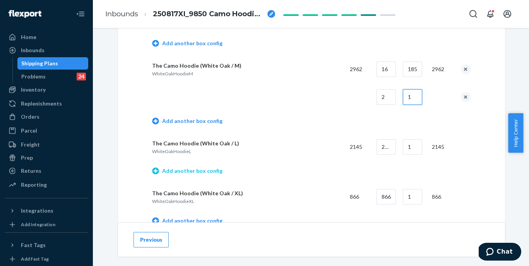
type input "1"
click at [198, 169] on link "Add another box config" at bounding box center [187, 171] width 70 height 8
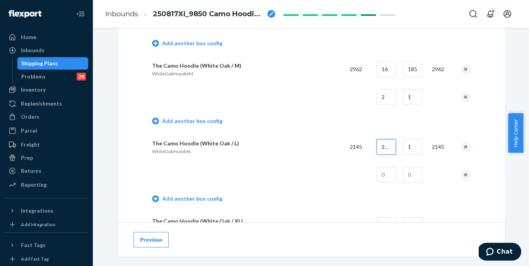
click at [387, 147] on input "2145" at bounding box center [385, 146] width 19 height 15
type input "16"
type input "133"
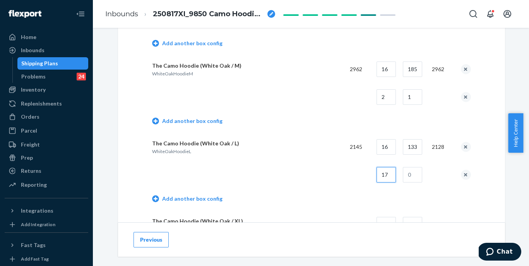
type input "17"
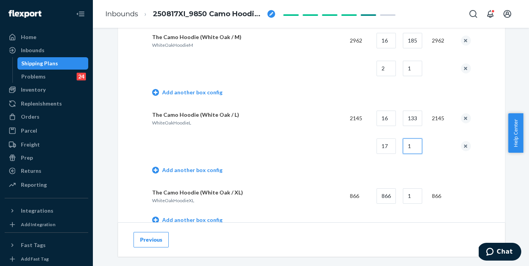
scroll to position [565, 0]
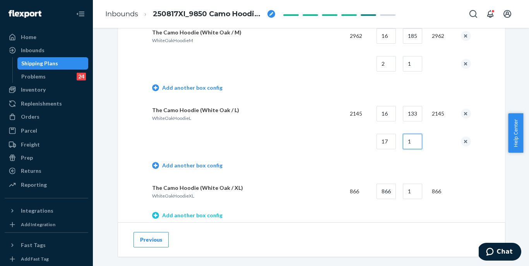
type input "1"
click at [205, 214] on link "Add another box config" at bounding box center [187, 216] width 70 height 8
click at [310, 114] on div "The Camo Hoodie (White Oak / L) WhiteOakHoodieL" at bounding box center [247, 114] width 191 height 16
click at [385, 190] on input "866" at bounding box center [385, 191] width 19 height 15
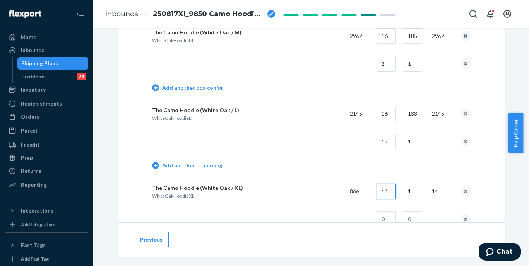
type input "14"
type input "61"
type input "12"
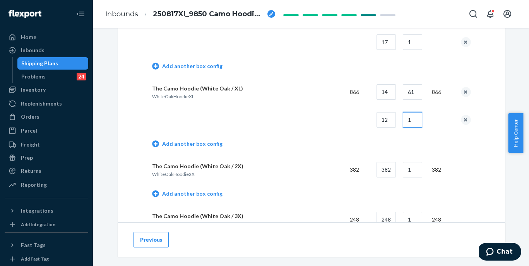
scroll to position [712, 0]
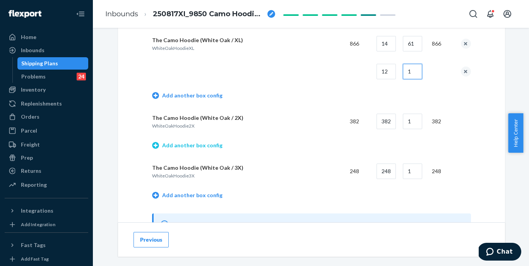
type input "1"
click at [207, 148] on link "Add another box config" at bounding box center [187, 146] width 70 height 8
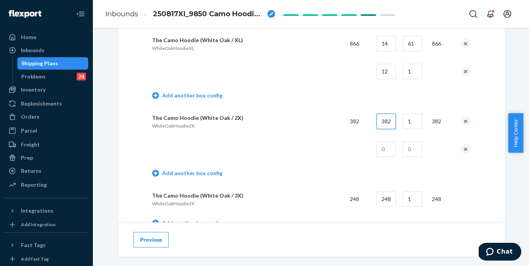
click at [392, 123] on input "382" at bounding box center [385, 121] width 19 height 15
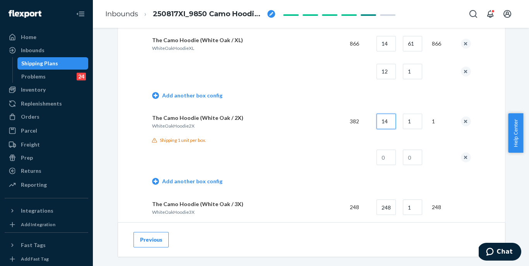
type input "14"
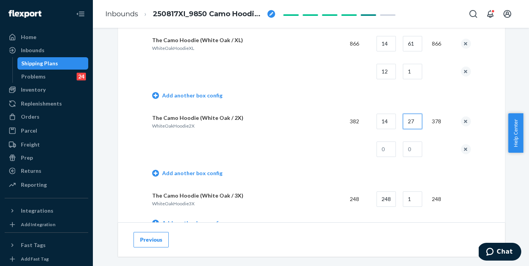
type input "27"
type input "4"
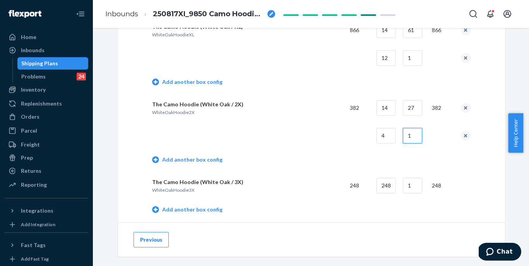
scroll to position [726, 0]
type input "1"
click at [200, 206] on link "Add another box config" at bounding box center [187, 209] width 70 height 8
click at [391, 186] on input "248" at bounding box center [385, 185] width 19 height 15
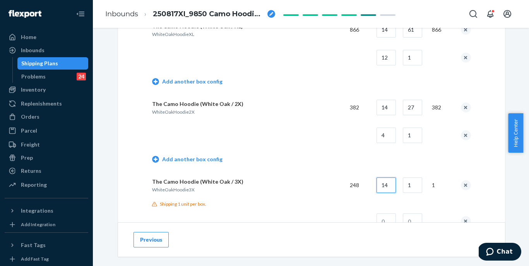
type input "14"
type input "17"
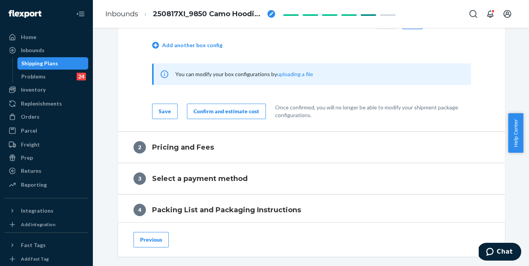
scroll to position [994, 0]
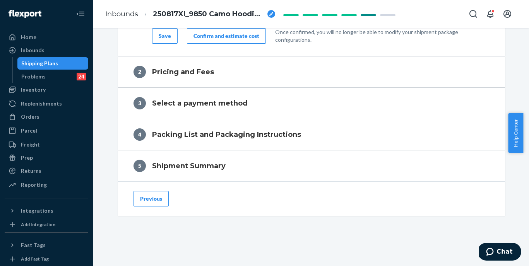
click at [234, 36] on div "Confirm and estimate cost" at bounding box center [226, 36] width 66 height 8
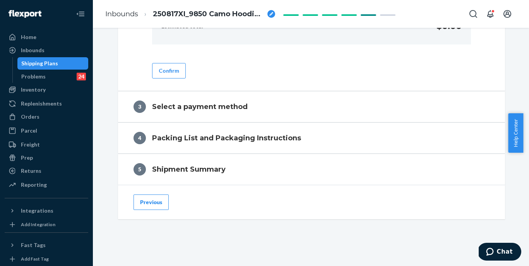
scroll to position [318, 0]
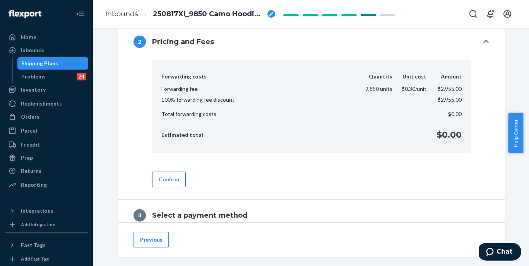
click at [158, 184] on button "Confirm" at bounding box center [169, 179] width 34 height 15
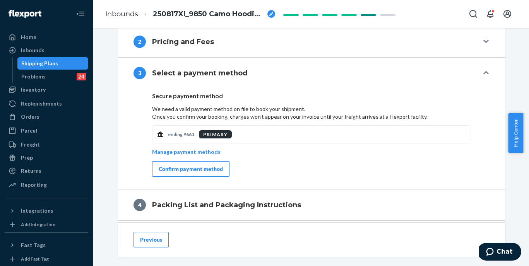
click at [200, 172] on div "Confirm payment method" at bounding box center [191, 169] width 64 height 8
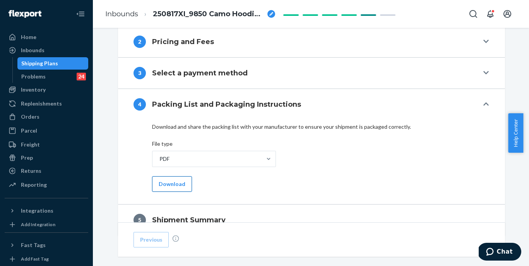
click at [169, 186] on button "Download" at bounding box center [172, 183] width 40 height 15
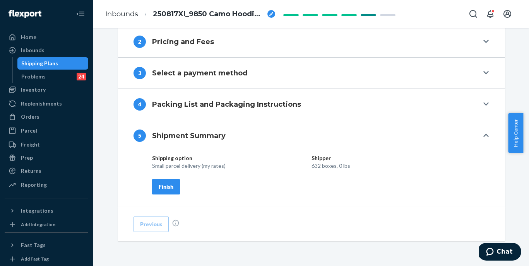
click at [168, 184] on div "Finish" at bounding box center [166, 187] width 15 height 8
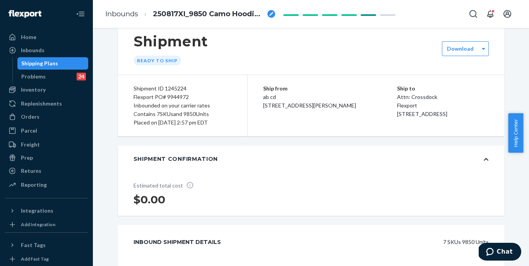
scroll to position [0, 0]
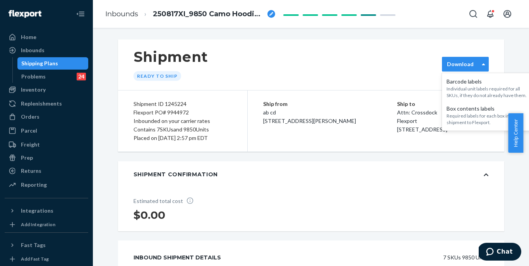
click at [451, 65] on label "Download" at bounding box center [460, 64] width 27 height 8
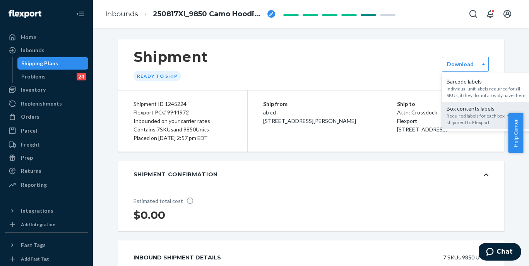
click at [453, 114] on div "Required labels for each box in your shipment to Flexport." at bounding box center [488, 119] width 84 height 13
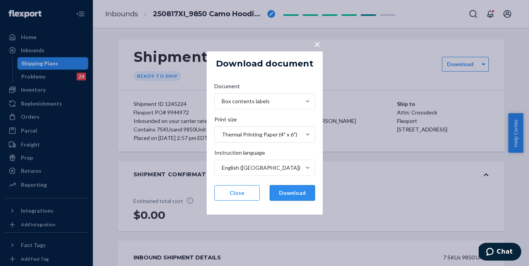
click at [283, 193] on button "Download" at bounding box center [292, 192] width 45 height 15
